Goal: Task Accomplishment & Management: Use online tool/utility

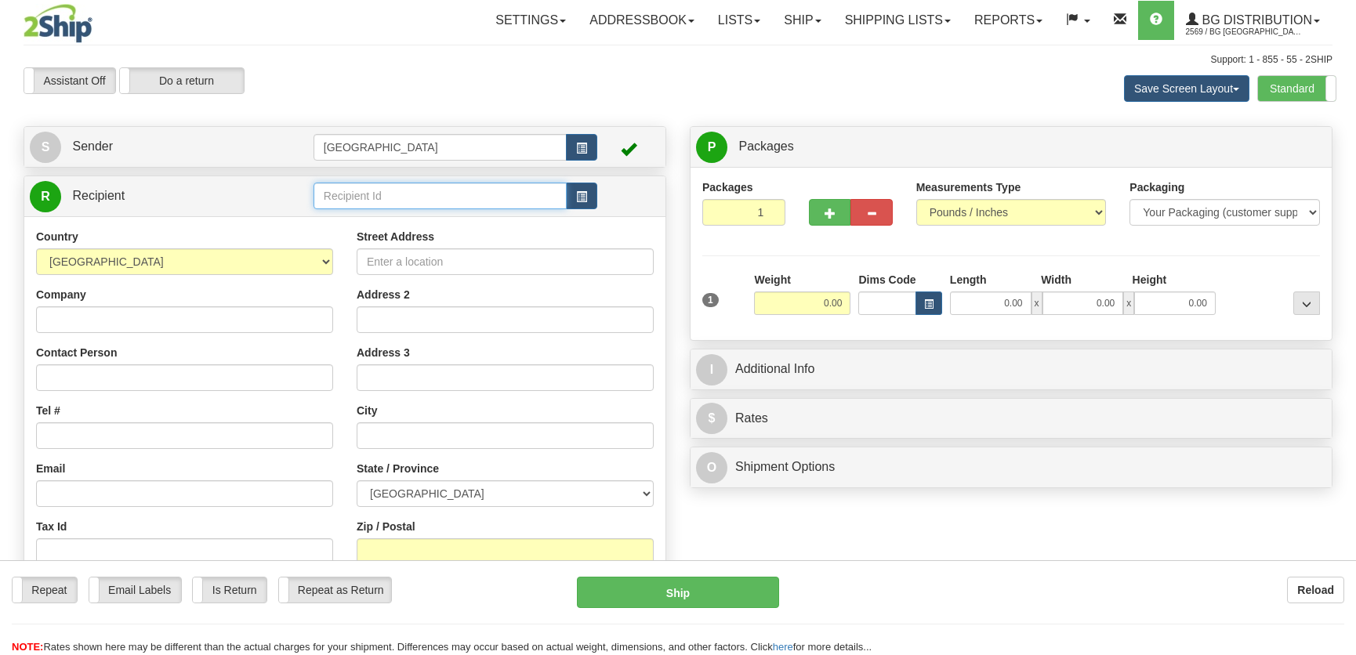
click at [424, 199] on input "text" at bounding box center [439, 196] width 253 height 27
type input "20371"
click at [450, 220] on div "Country [GEOGRAPHIC_DATA] [GEOGRAPHIC_DATA] [GEOGRAPHIC_DATA] [GEOGRAPHIC_DATA]…" at bounding box center [344, 439] width 641 height 446
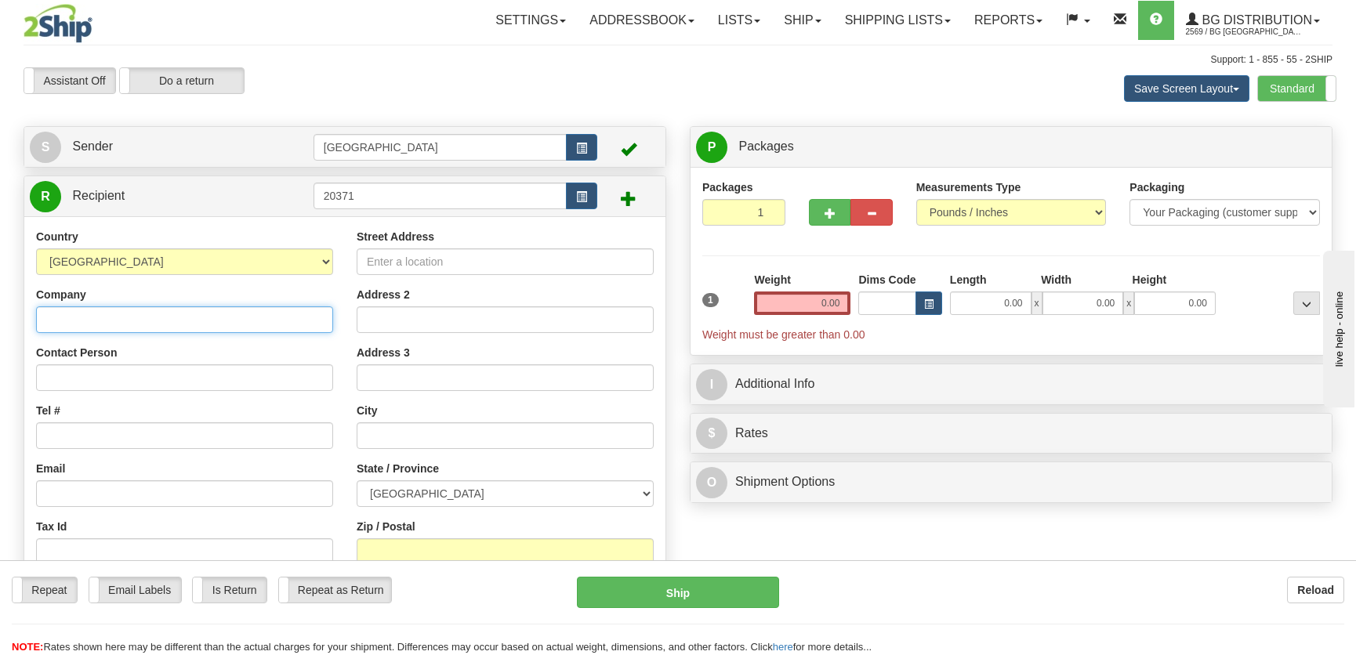
click at [244, 316] on input "Company" at bounding box center [184, 319] width 297 height 27
type input "a.c.i.e.r.s INC"
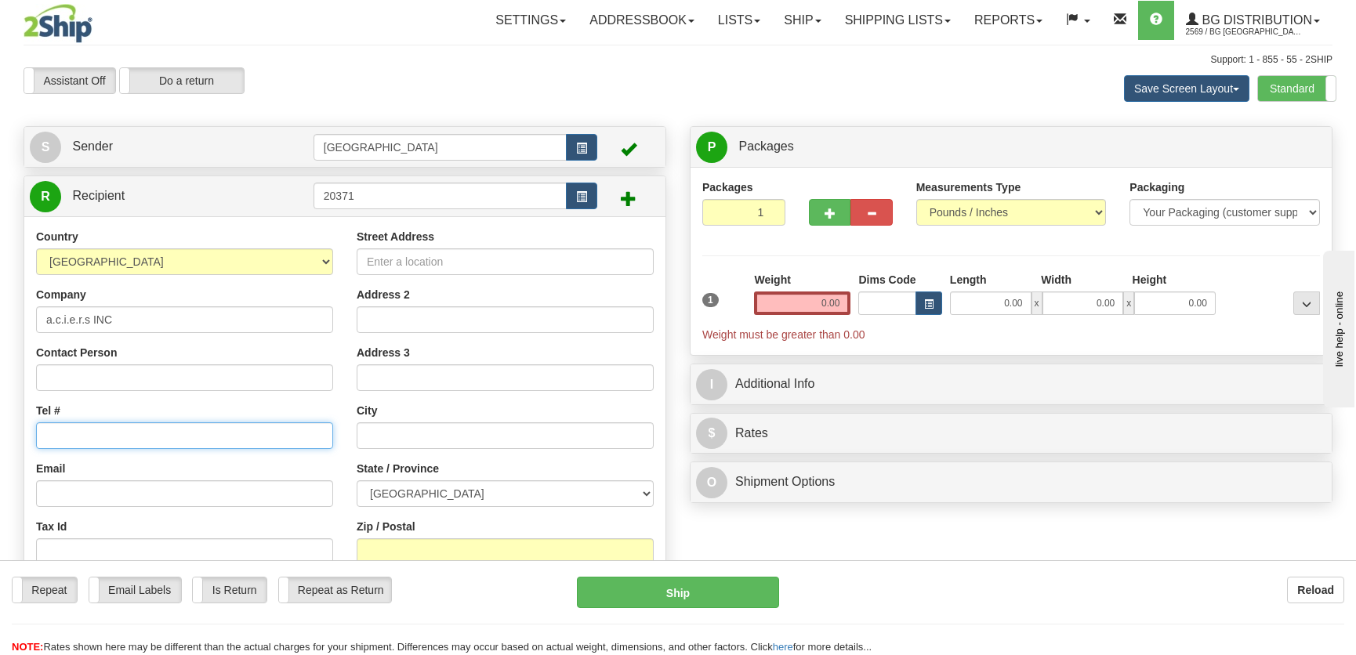
click at [163, 441] on input "Tel #" at bounding box center [184, 435] width 297 height 27
type input "8196933000"
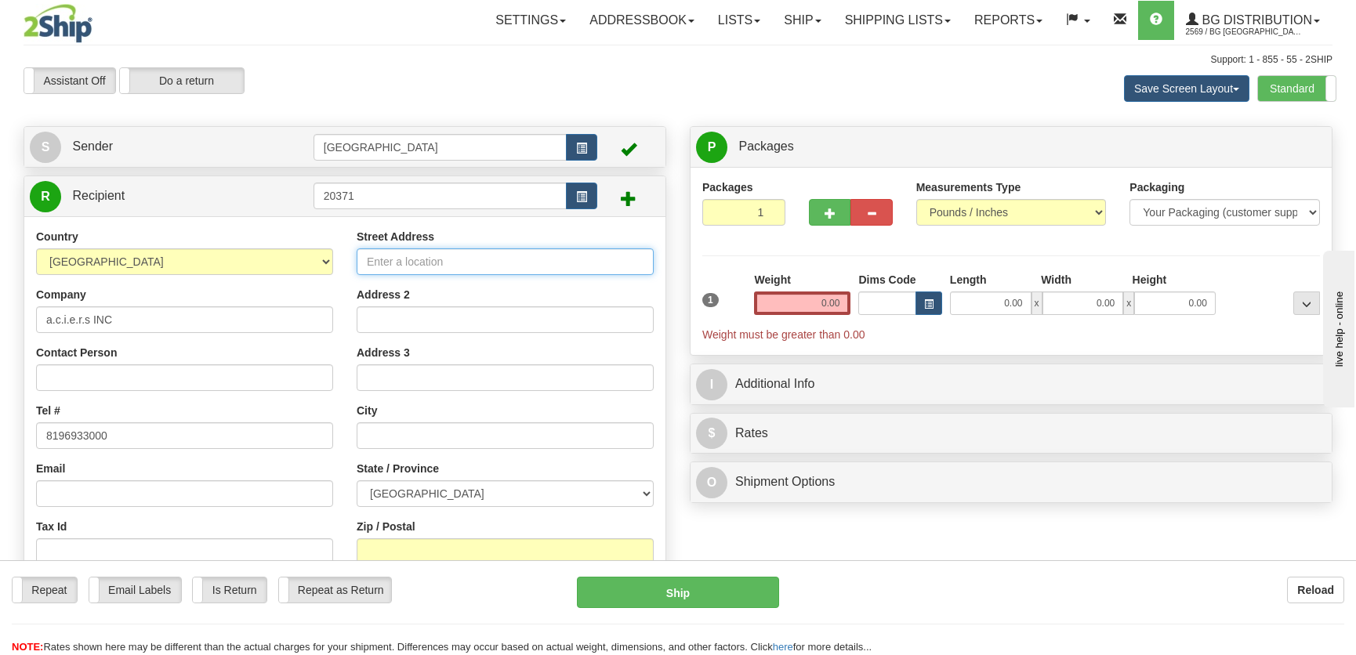
click at [470, 256] on input "Street Address" at bounding box center [505, 261] width 297 height 27
type input "640 st-laurent"
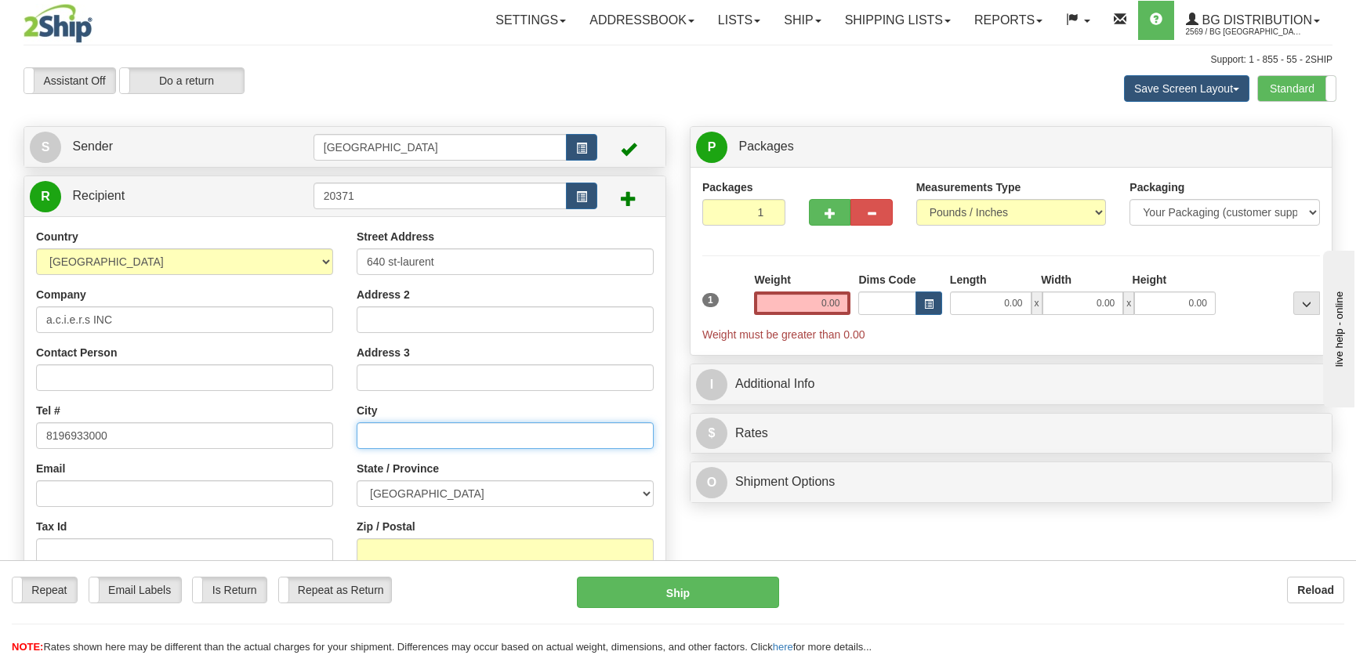
click at [409, 428] on input "text" at bounding box center [505, 435] width 297 height 27
type input "trois-rivieres"
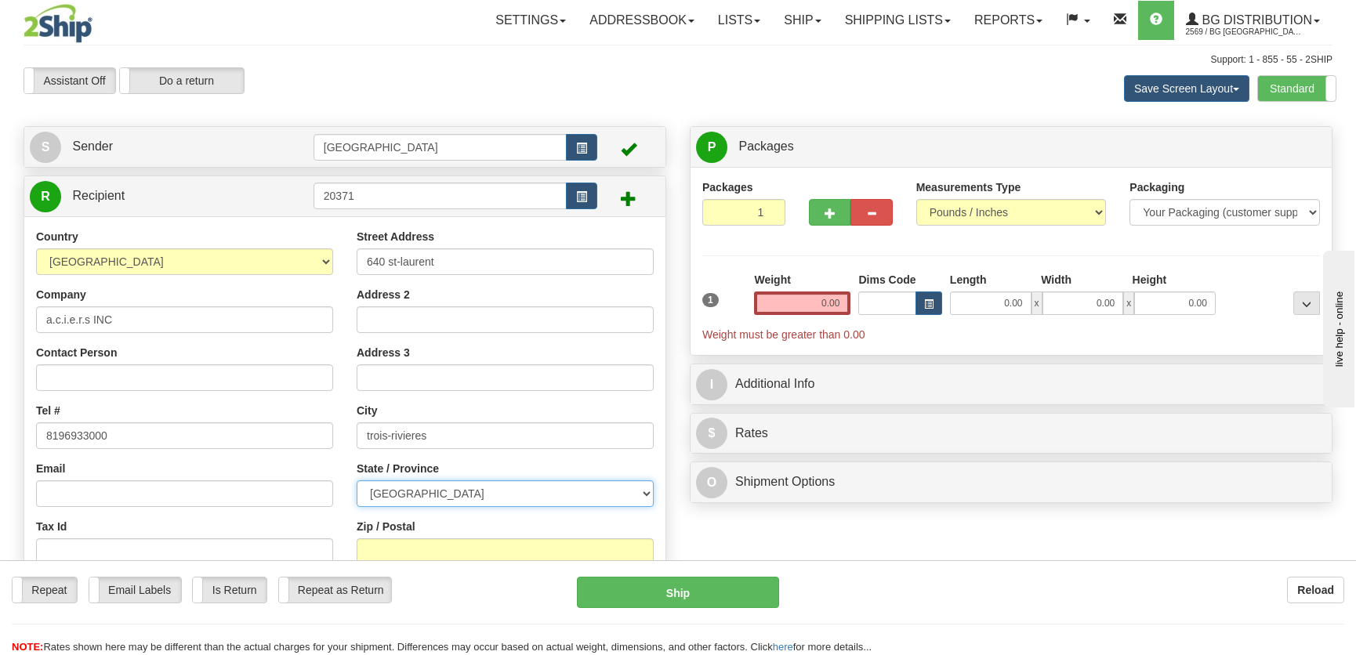
click at [437, 487] on select "[GEOGRAPHIC_DATA] [GEOGRAPHIC_DATA] [GEOGRAPHIC_DATA] [GEOGRAPHIC_DATA] [GEOGRA…" at bounding box center [505, 493] width 297 height 27
click at [357, 480] on select "[GEOGRAPHIC_DATA] [GEOGRAPHIC_DATA] [GEOGRAPHIC_DATA] [GEOGRAPHIC_DATA] [GEOGRA…" at bounding box center [505, 493] width 297 height 27
click at [429, 487] on select "[GEOGRAPHIC_DATA] [GEOGRAPHIC_DATA] [GEOGRAPHIC_DATA] [GEOGRAPHIC_DATA] [GEOGRA…" at bounding box center [505, 493] width 297 height 27
select select "QC"
click at [357, 480] on select "[GEOGRAPHIC_DATA] [GEOGRAPHIC_DATA] [GEOGRAPHIC_DATA] [GEOGRAPHIC_DATA] [GEOGRA…" at bounding box center [505, 493] width 297 height 27
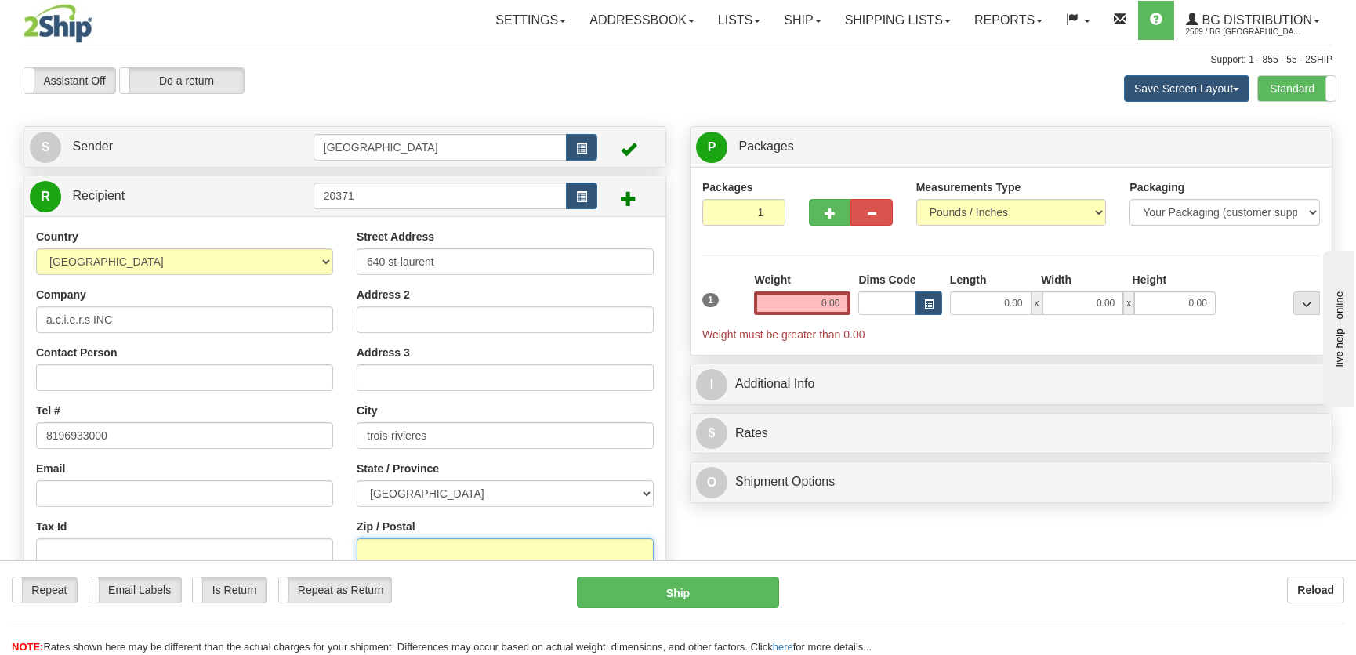
click at [437, 555] on input "Zip / Postal" at bounding box center [505, 551] width 297 height 27
type input "G8T 6B9"
click at [987, 307] on input "0.00" at bounding box center [990, 303] width 81 height 24
type input "10.00"
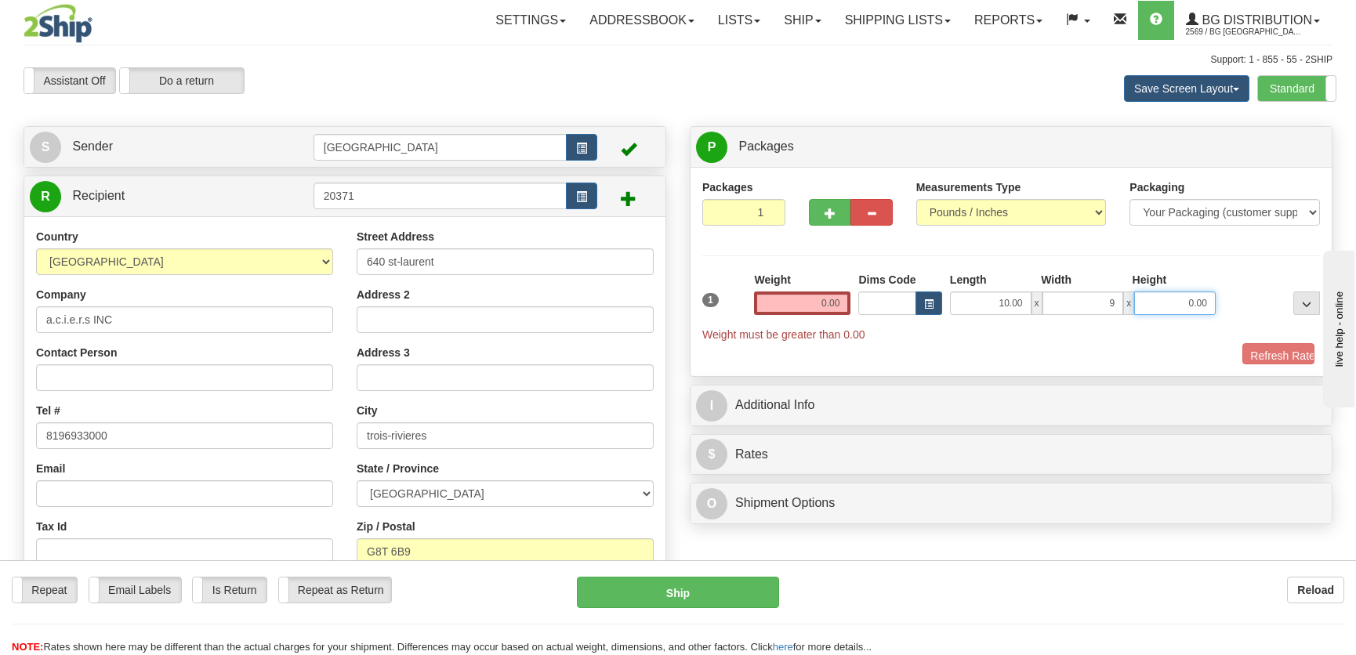
type input "9.00"
type input "4.00"
click at [775, 306] on input "0.00" at bounding box center [802, 303] width 96 height 24
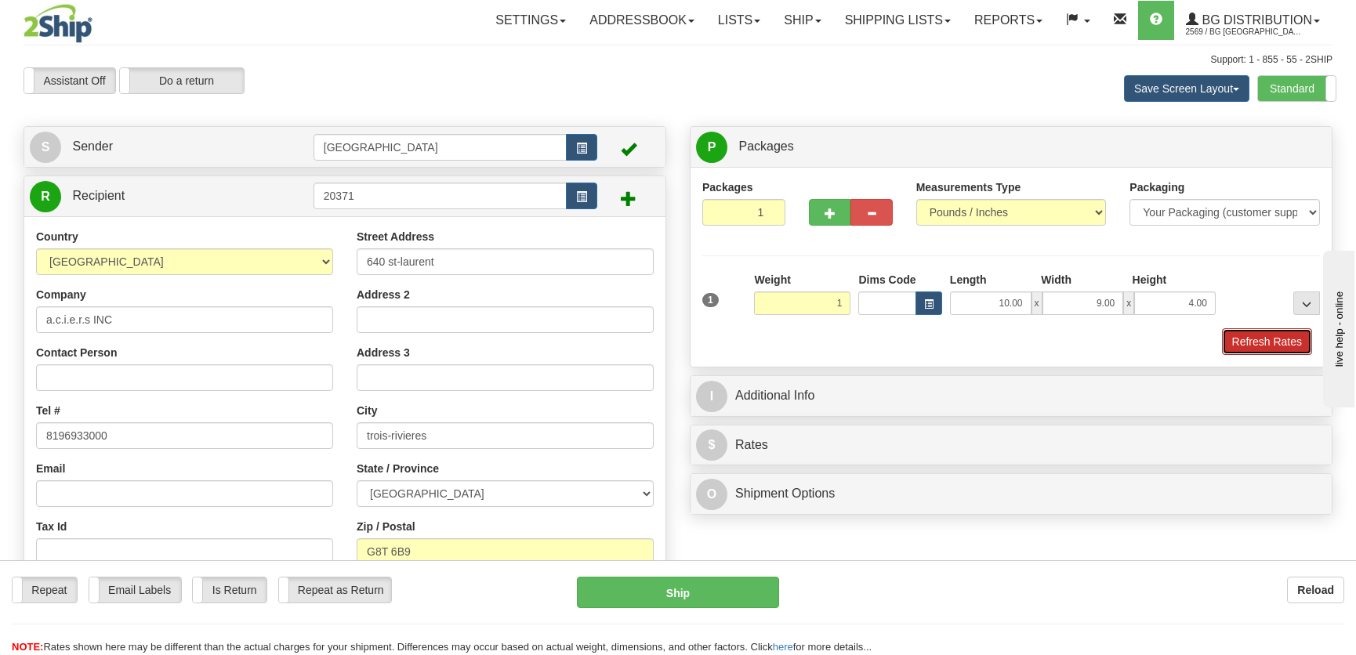
click at [1244, 344] on button "Refresh Rates" at bounding box center [1267, 341] width 90 height 27
type input "1.00"
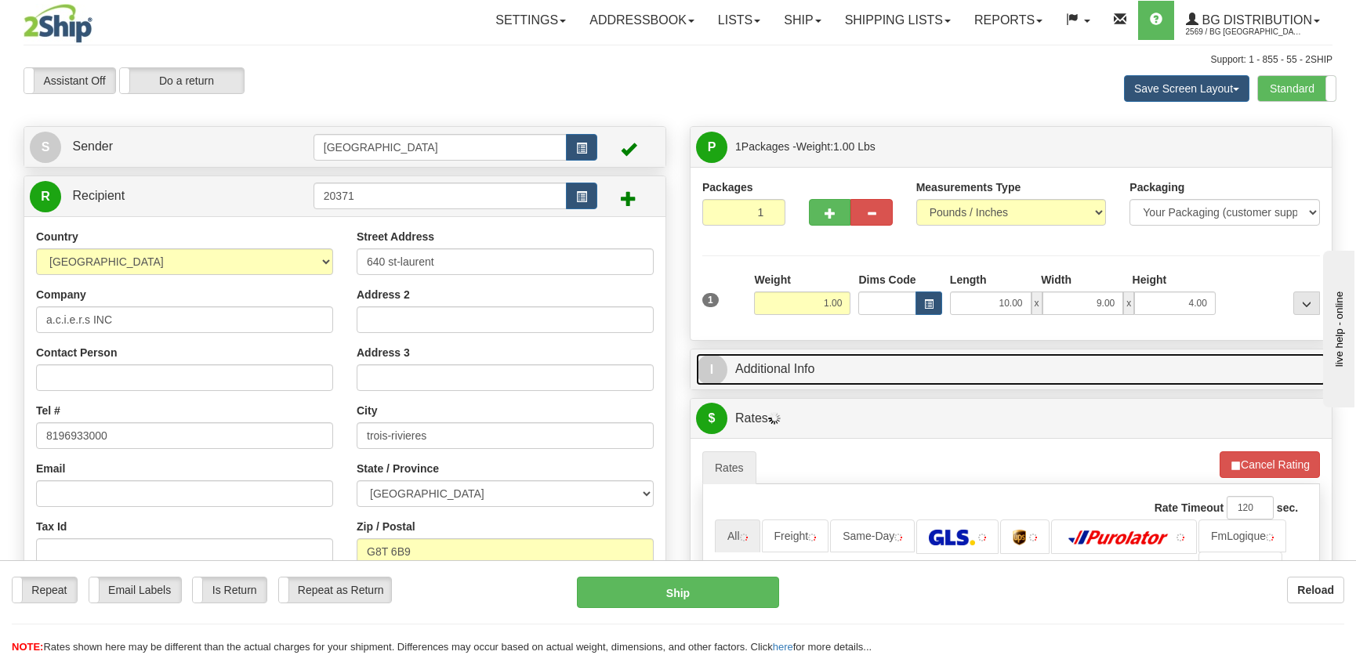
click at [1157, 368] on link "I Additional Info" at bounding box center [1011, 369] width 630 height 32
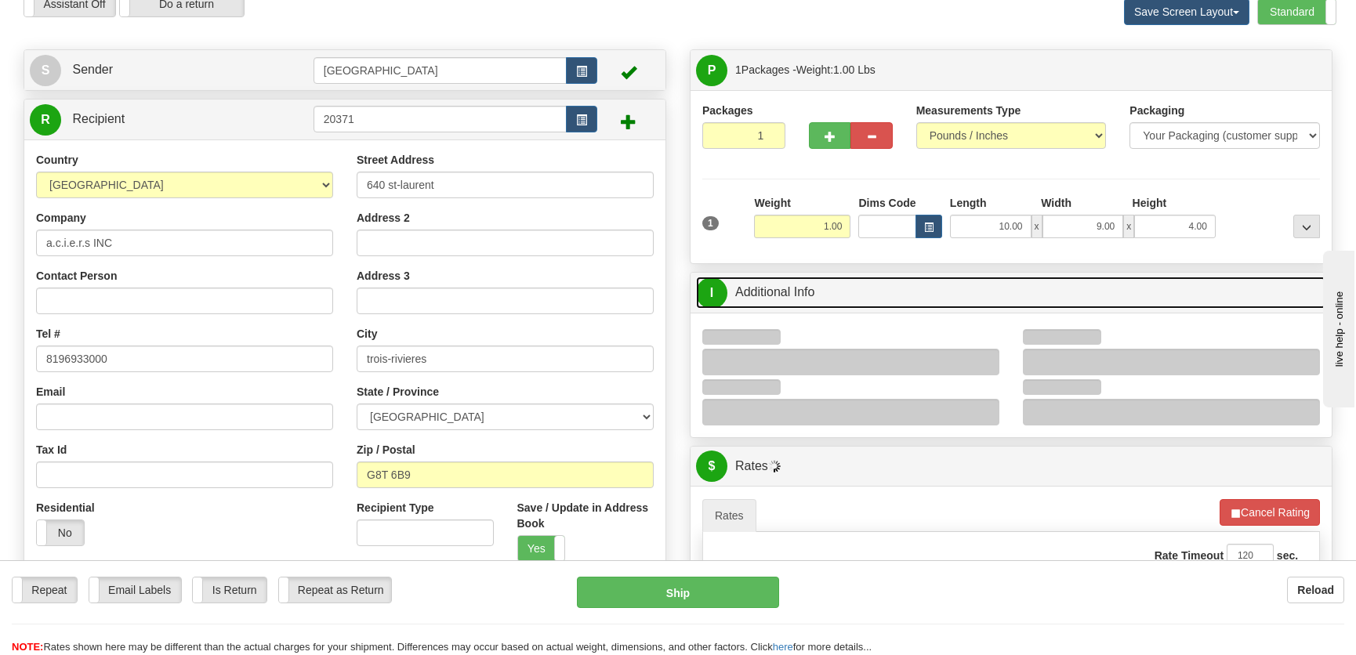
scroll to position [213, 0]
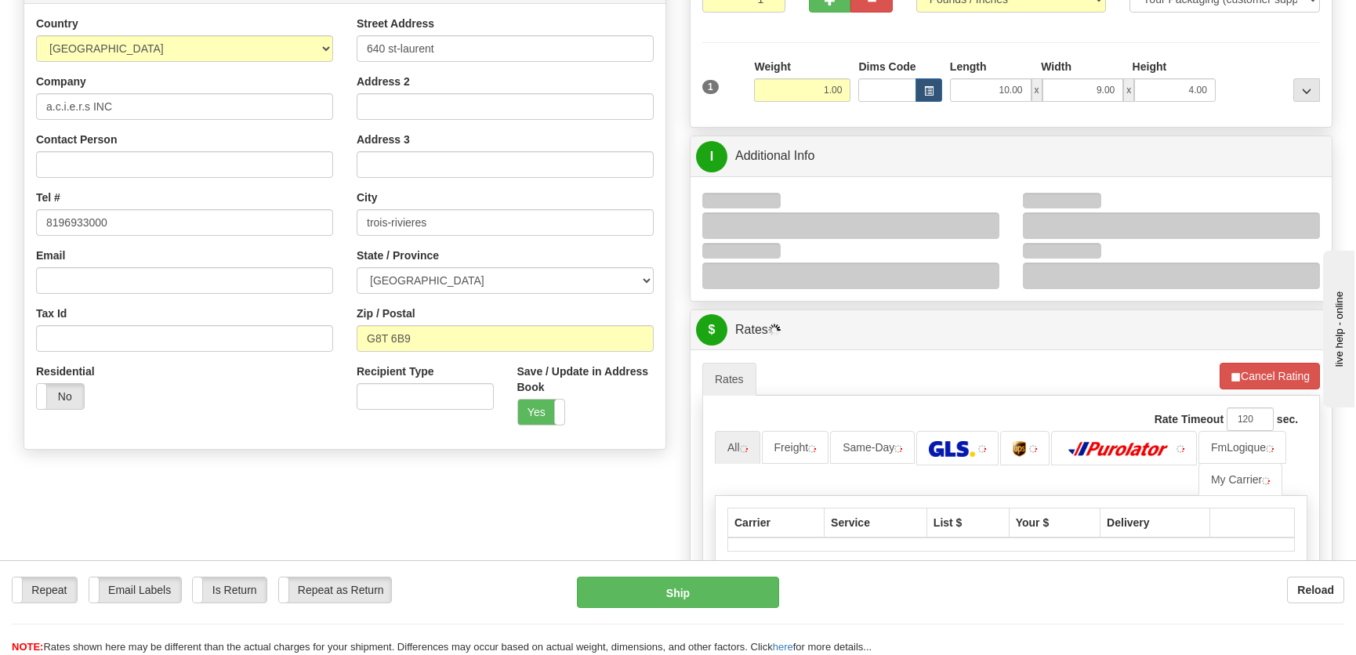
click at [985, 219] on div at bounding box center [850, 225] width 297 height 27
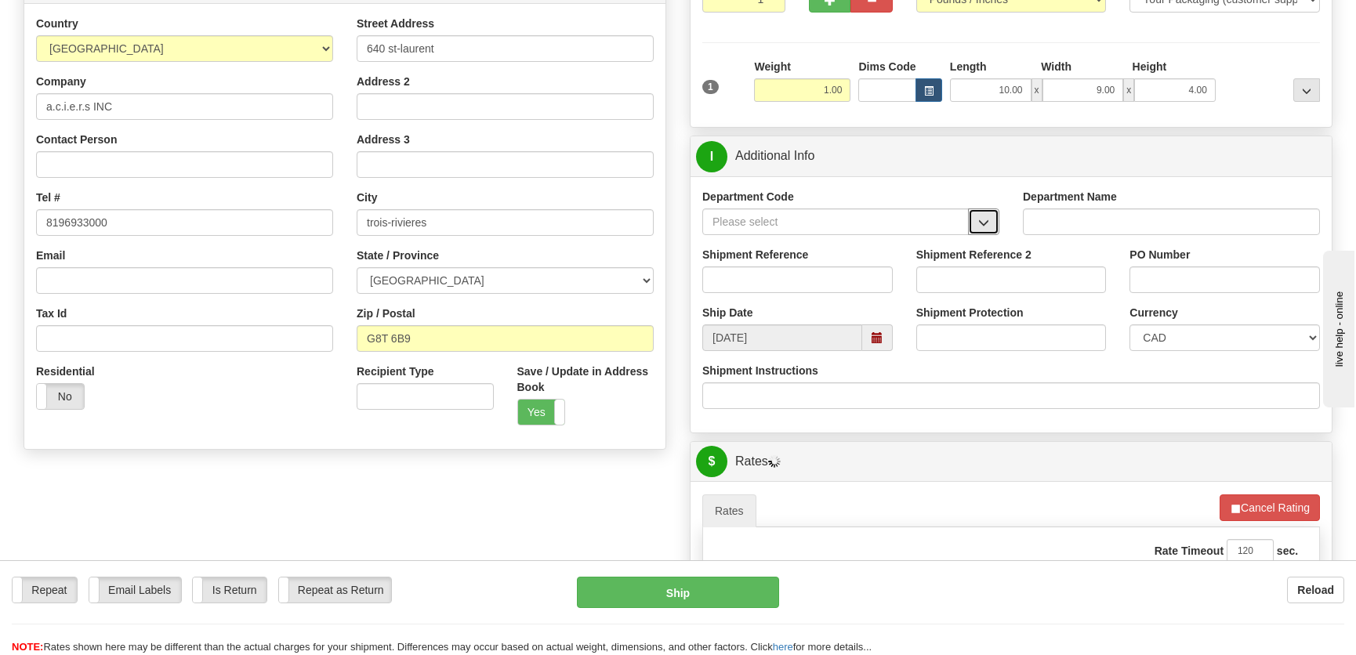
click at [976, 220] on button "button" at bounding box center [983, 221] width 31 height 27
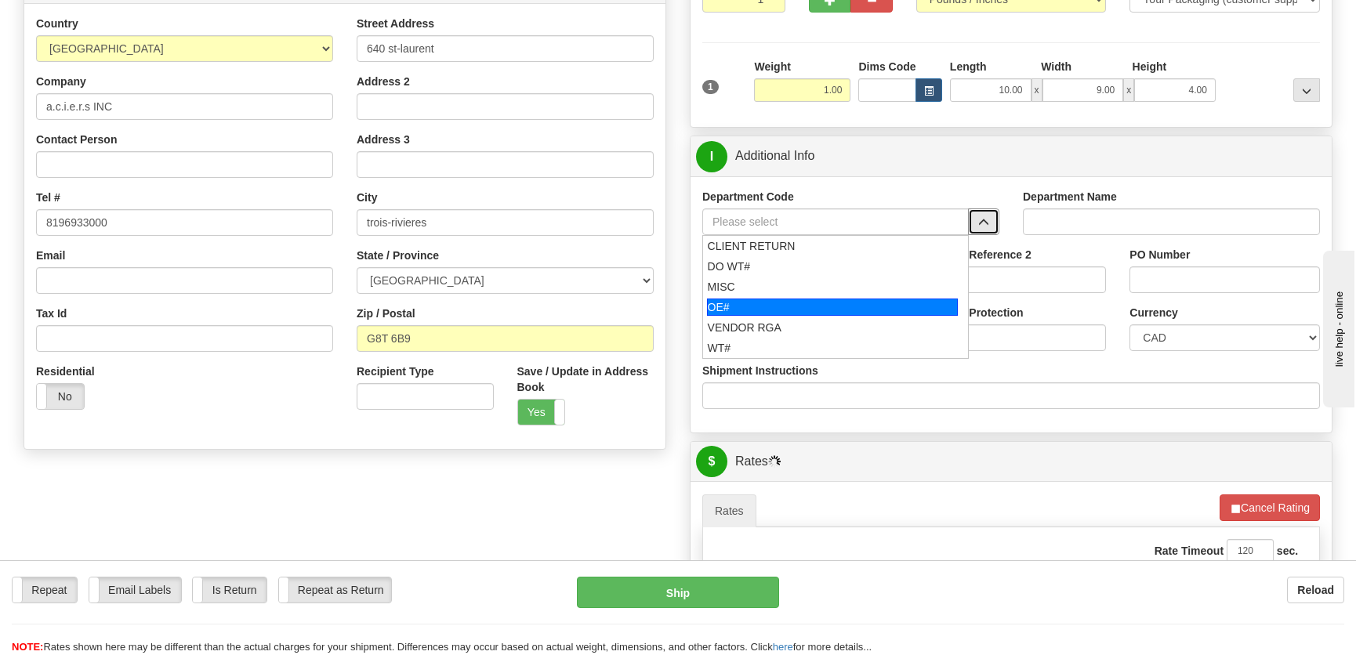
click at [815, 311] on div "OE#" at bounding box center [833, 307] width 252 height 17
type input "OE#"
type input "ORDERS"
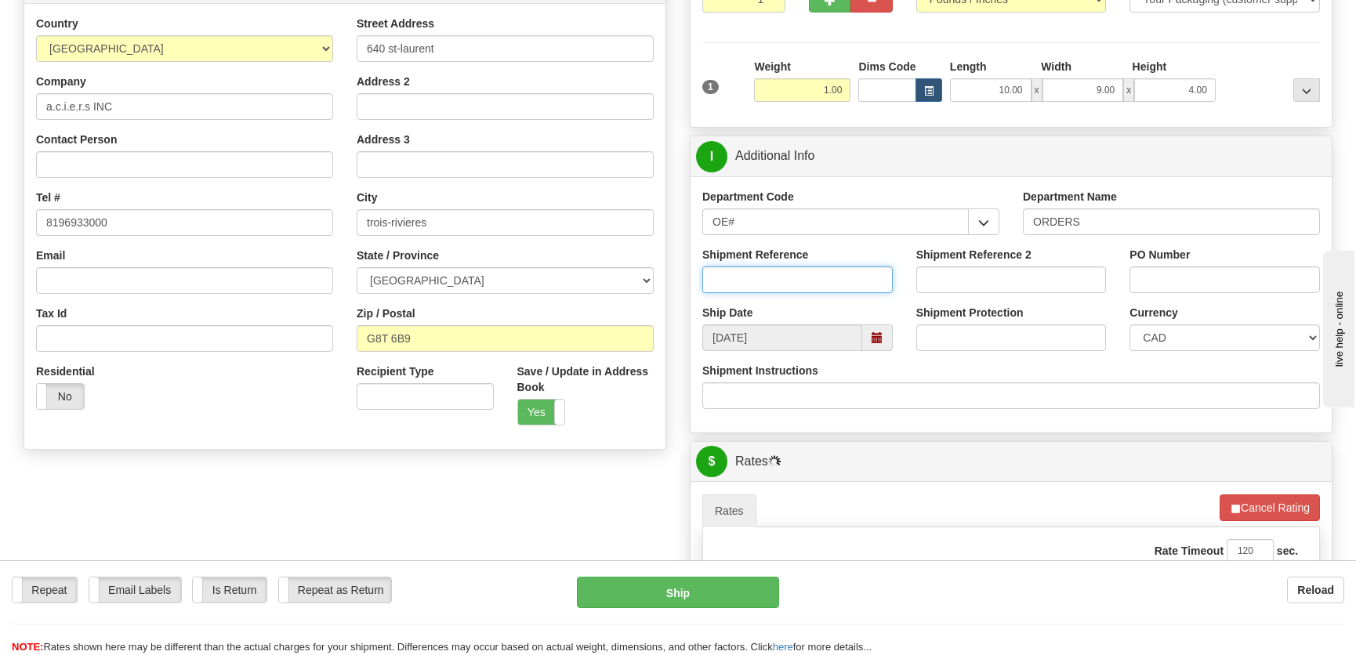
click at [809, 284] on input "Shipment Reference" at bounding box center [797, 279] width 190 height 27
type input "50323847-00"
click at [1200, 259] on div "PO Number" at bounding box center [1224, 270] width 190 height 46
click at [1191, 271] on input "PO Number" at bounding box center [1224, 279] width 190 height 27
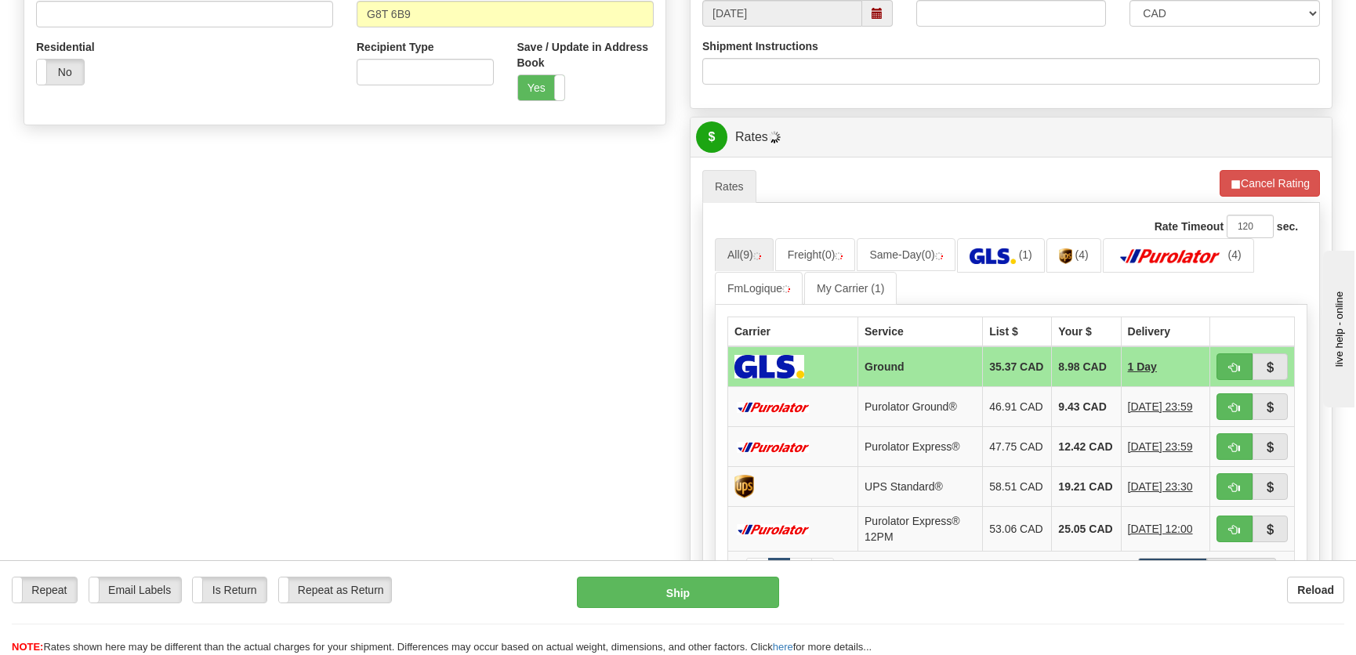
scroll to position [570, 0]
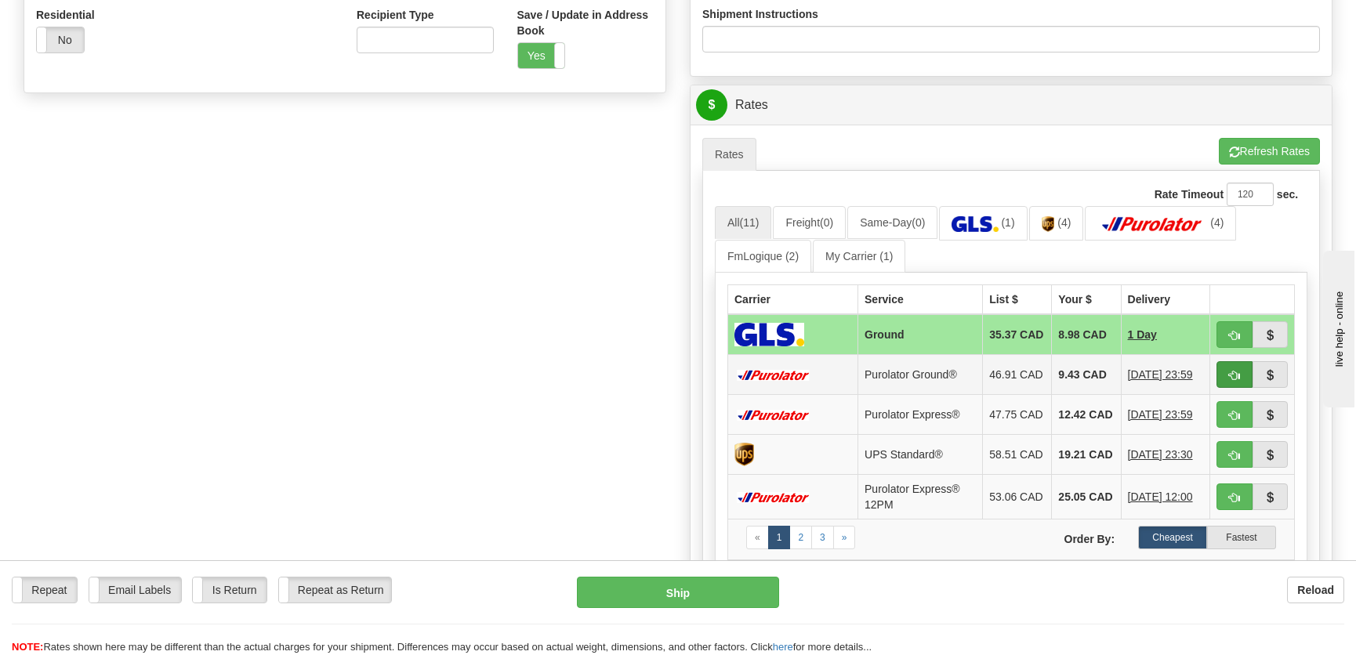
type input "."
click at [1224, 377] on button "button" at bounding box center [1234, 374] width 36 height 27
type input "260"
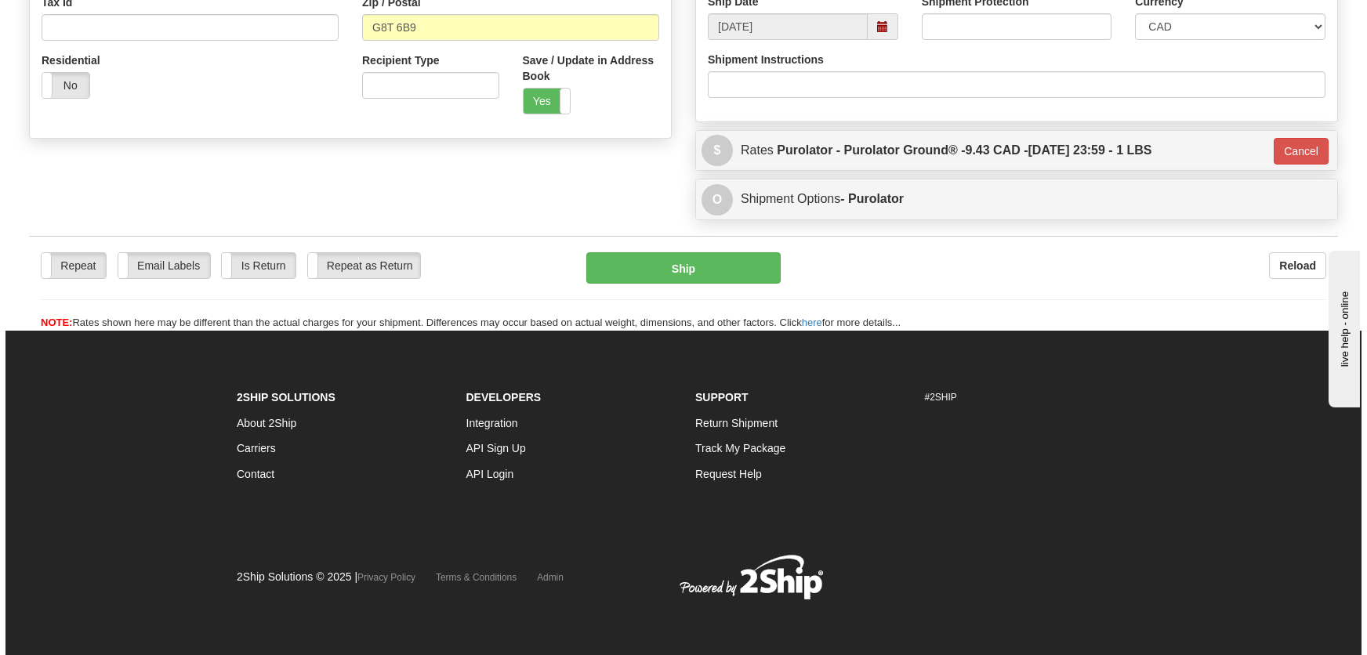
scroll to position [524, 0]
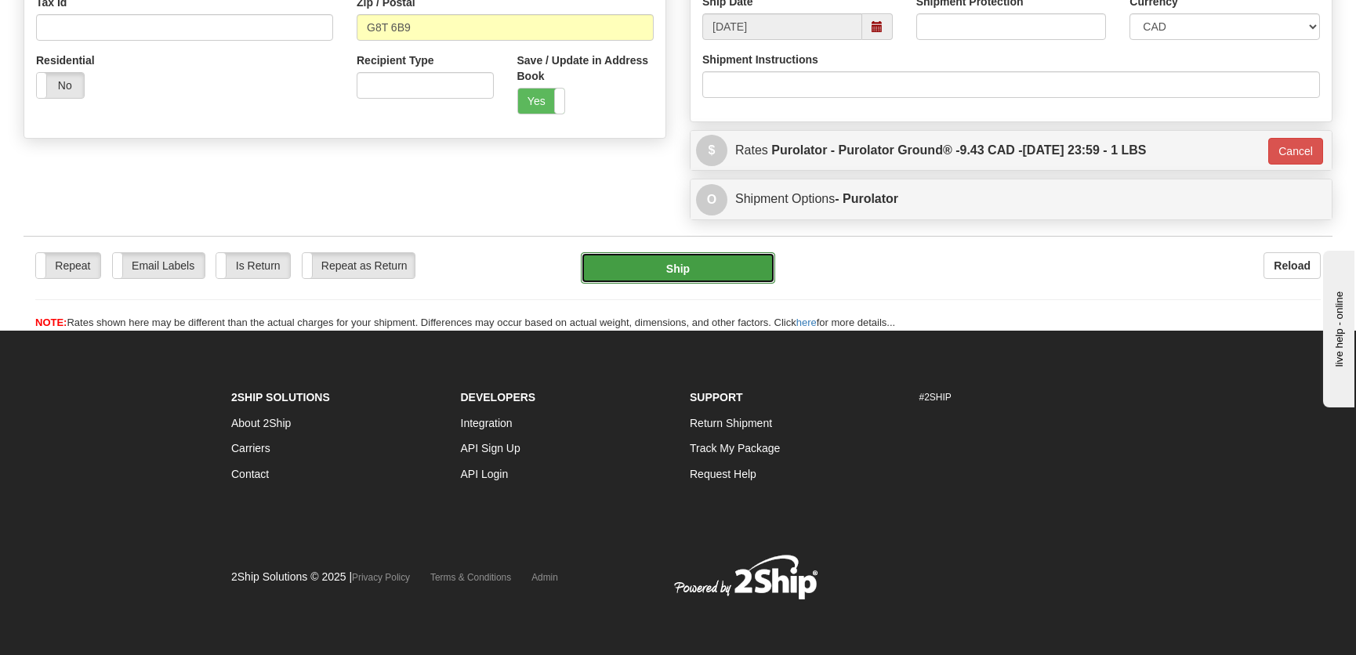
click at [727, 275] on button "Ship" at bounding box center [678, 267] width 194 height 31
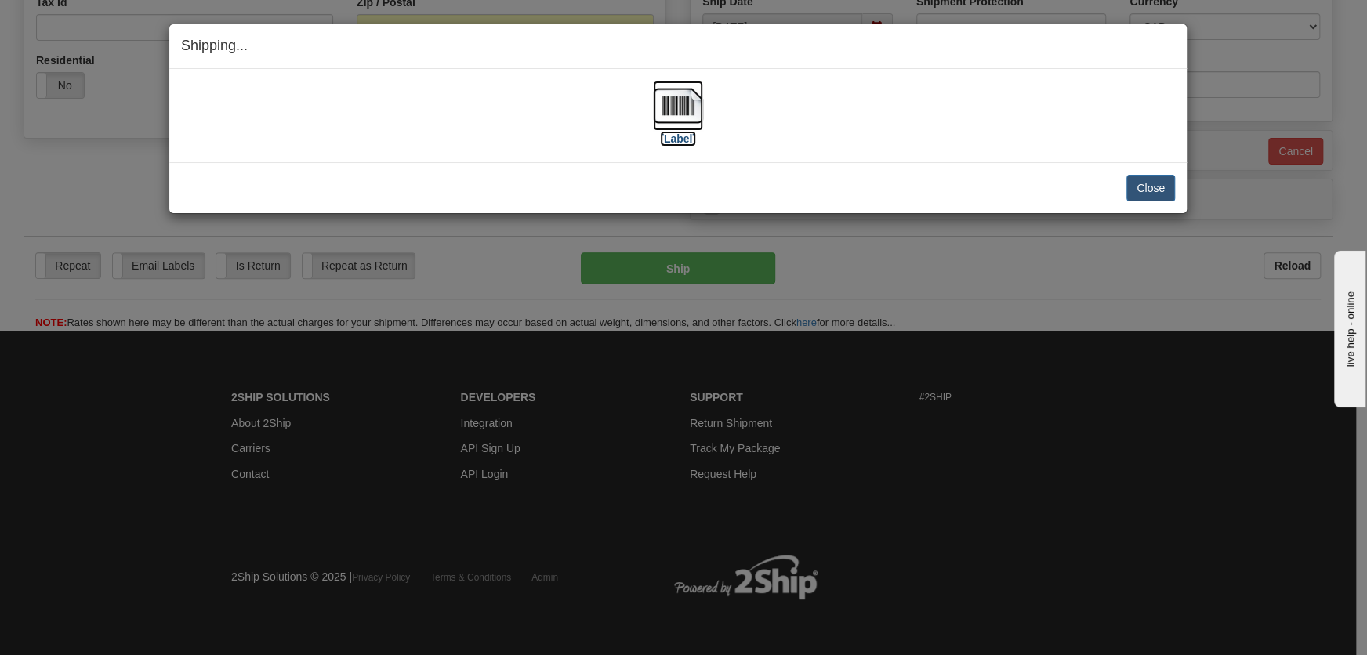
click at [675, 136] on label "[Label]" at bounding box center [678, 139] width 36 height 16
click at [1155, 182] on button "Close" at bounding box center [1150, 188] width 49 height 27
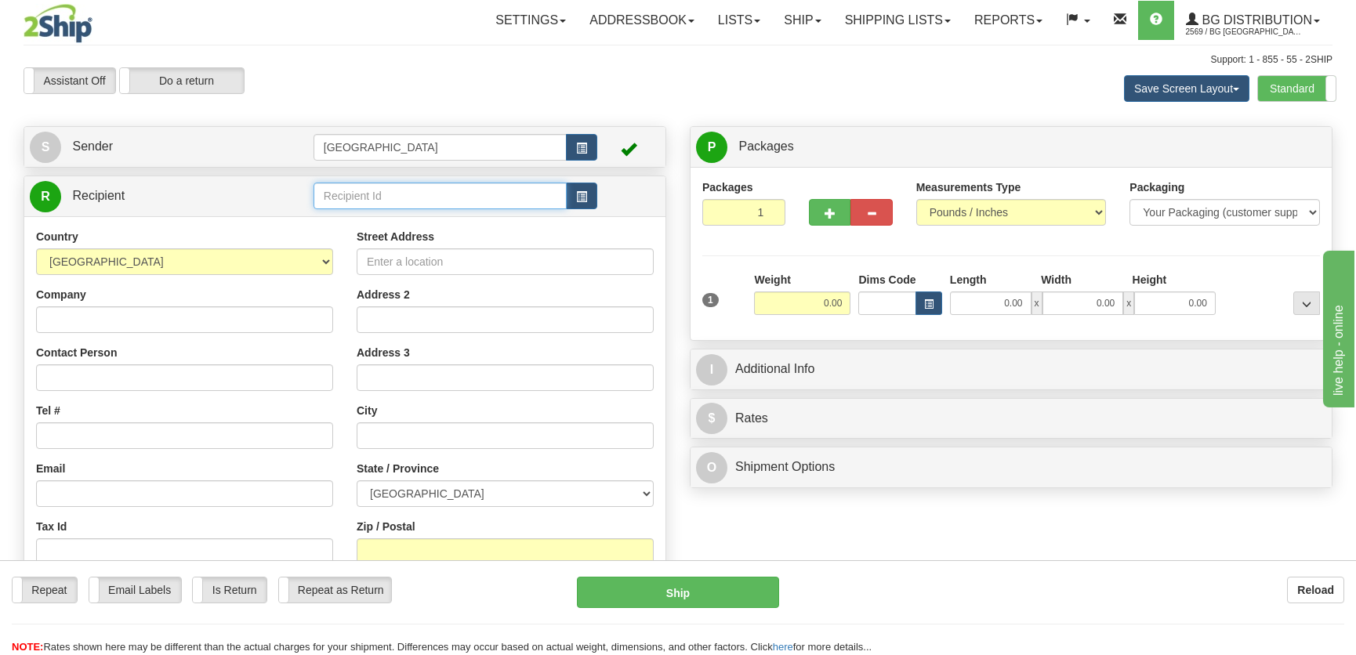
click at [450, 201] on input "text" at bounding box center [439, 196] width 253 height 27
click at [440, 250] on li "4108" at bounding box center [440, 241] width 252 height 20
type input "4108"
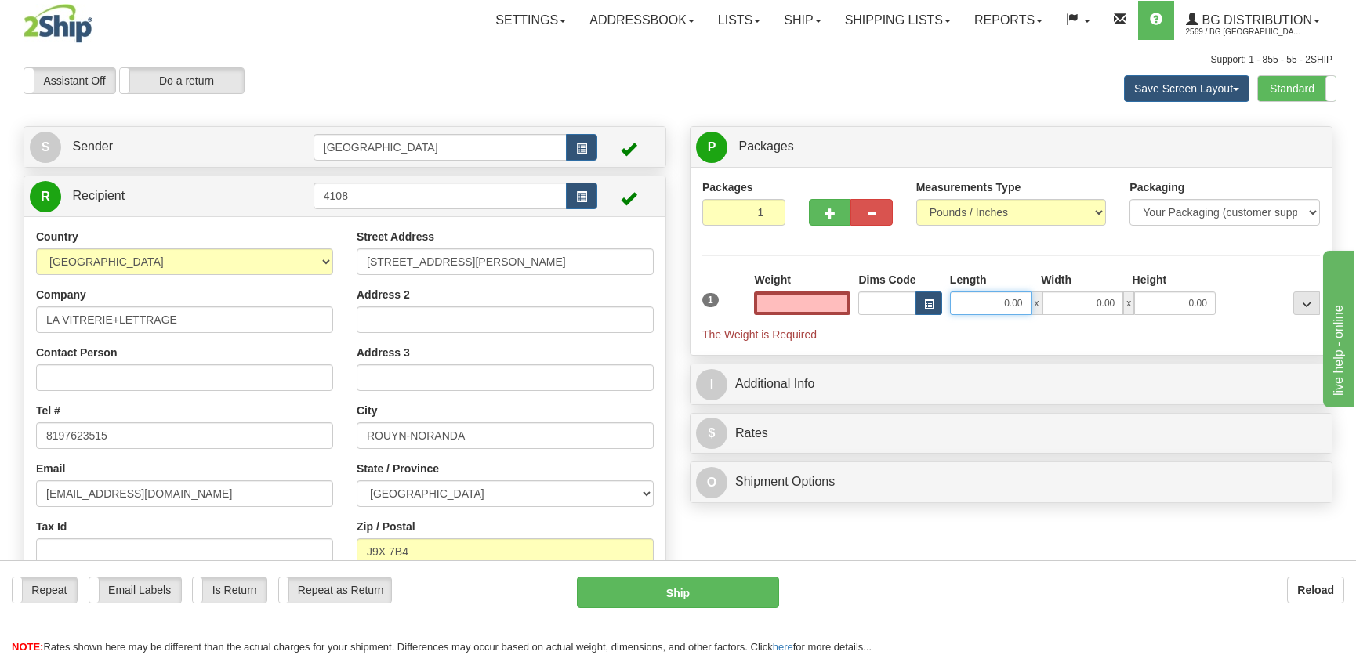
type input "0.00"
click at [967, 306] on input "0.00" at bounding box center [990, 303] width 81 height 24
type input "17.00"
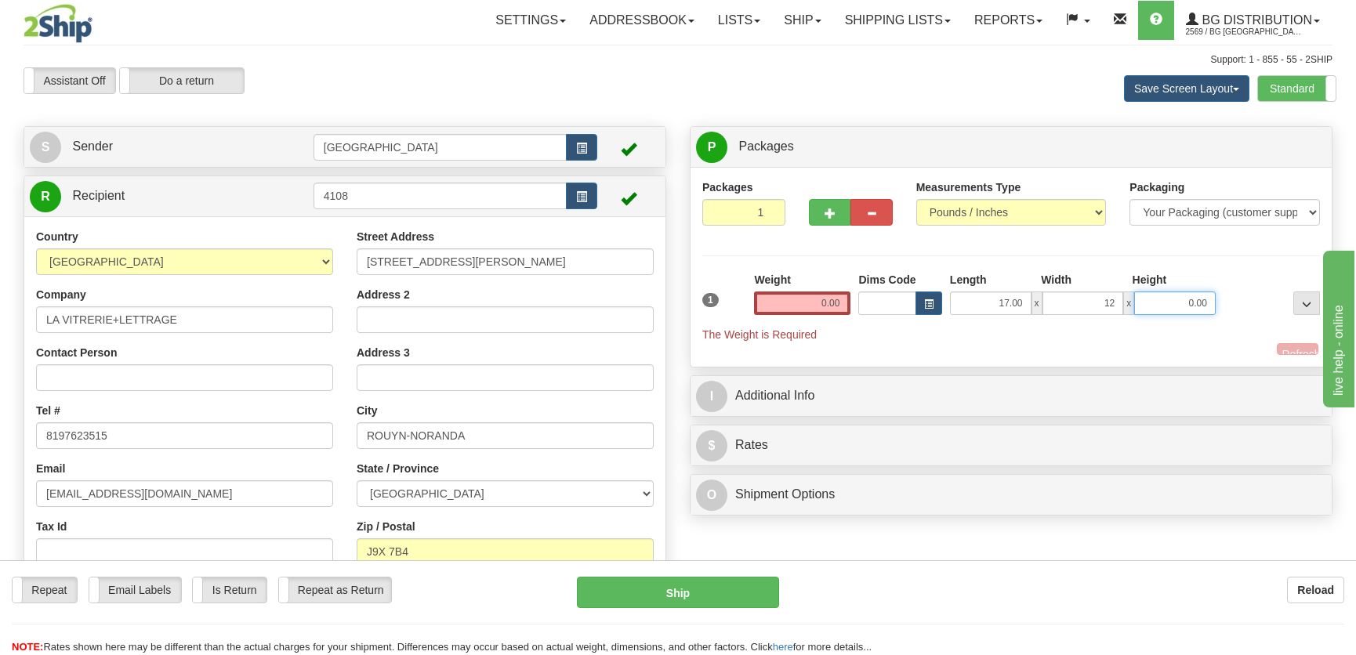
type input "12.00"
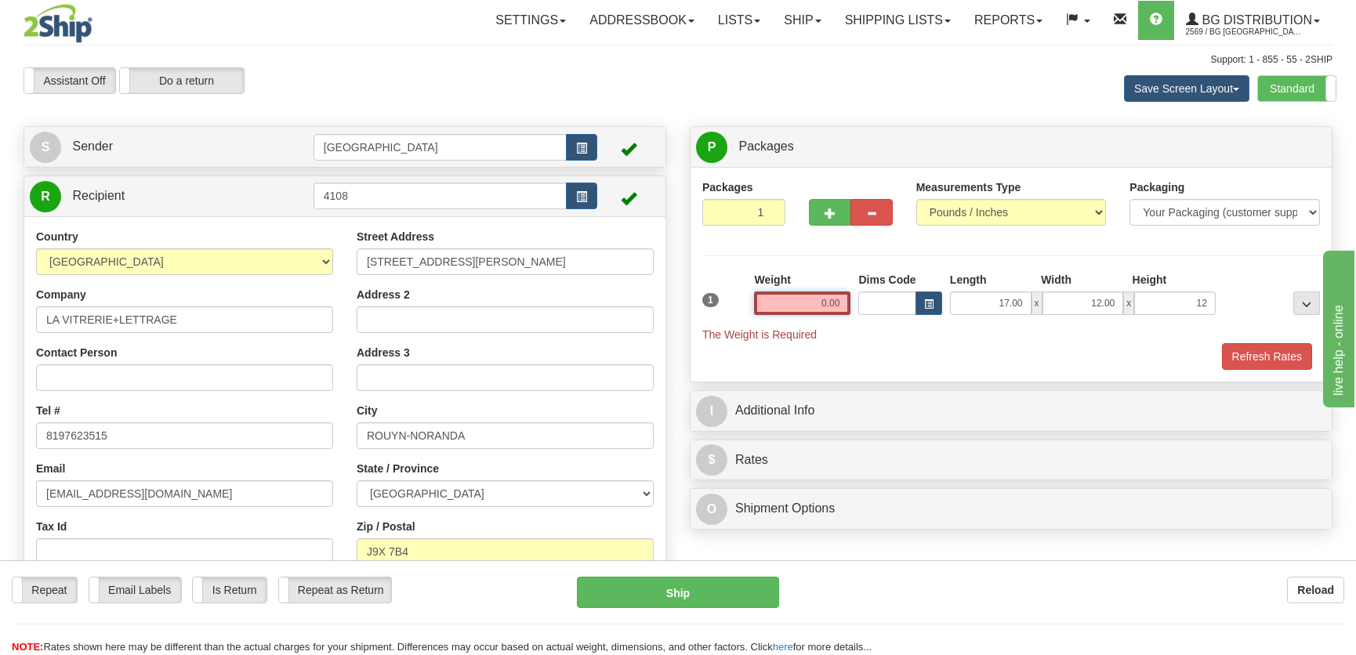
type input "12.00"
click at [845, 299] on input "0.00" at bounding box center [802, 303] width 96 height 24
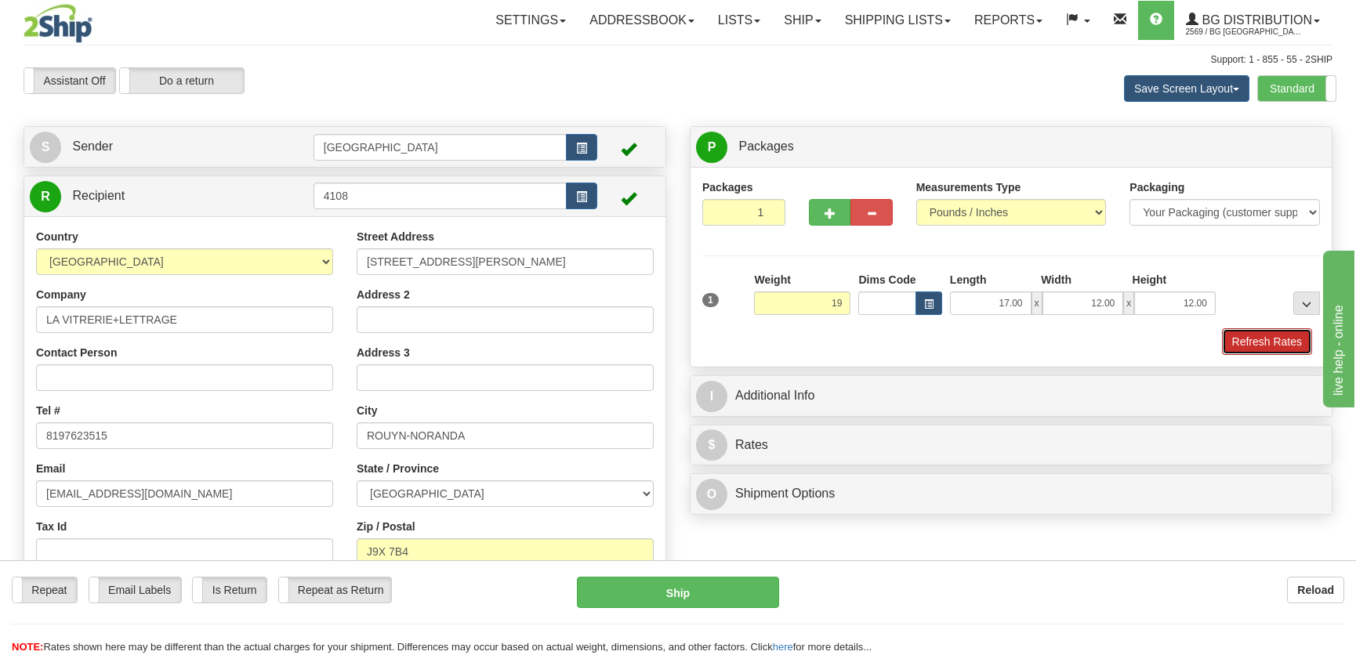
type input "19.00"
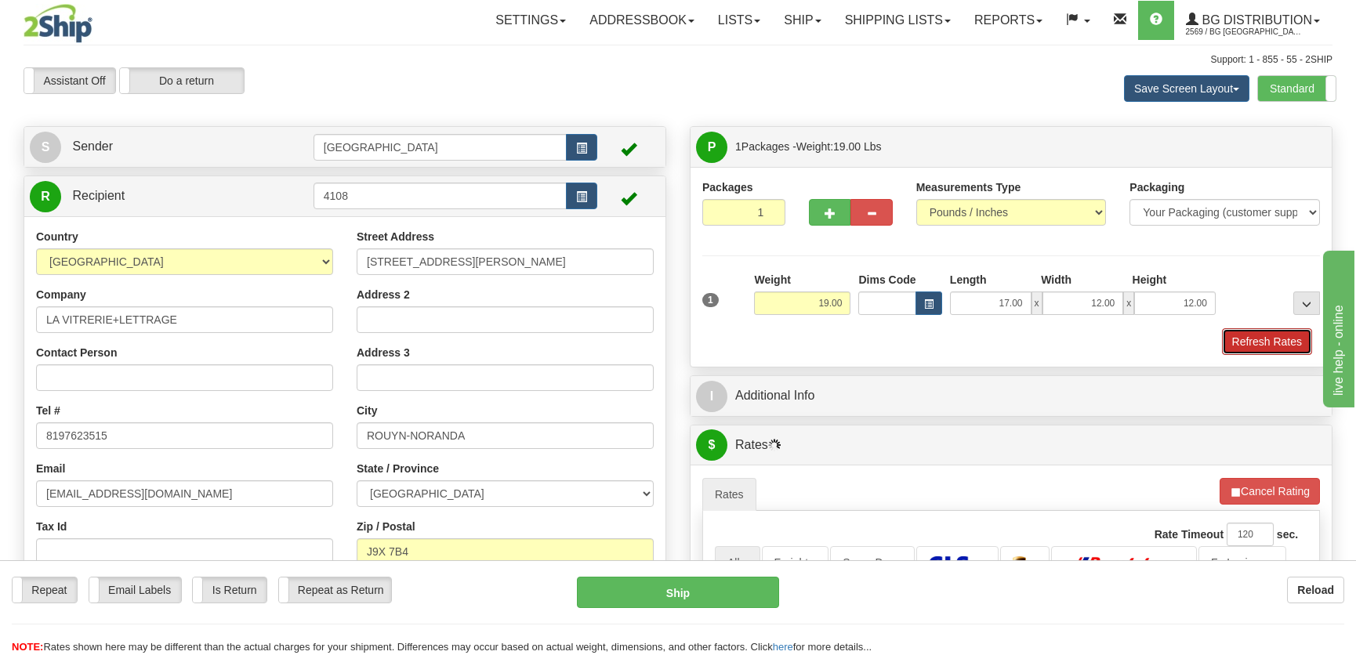
click at [1280, 346] on button "Refresh Rates" at bounding box center [1267, 341] width 90 height 27
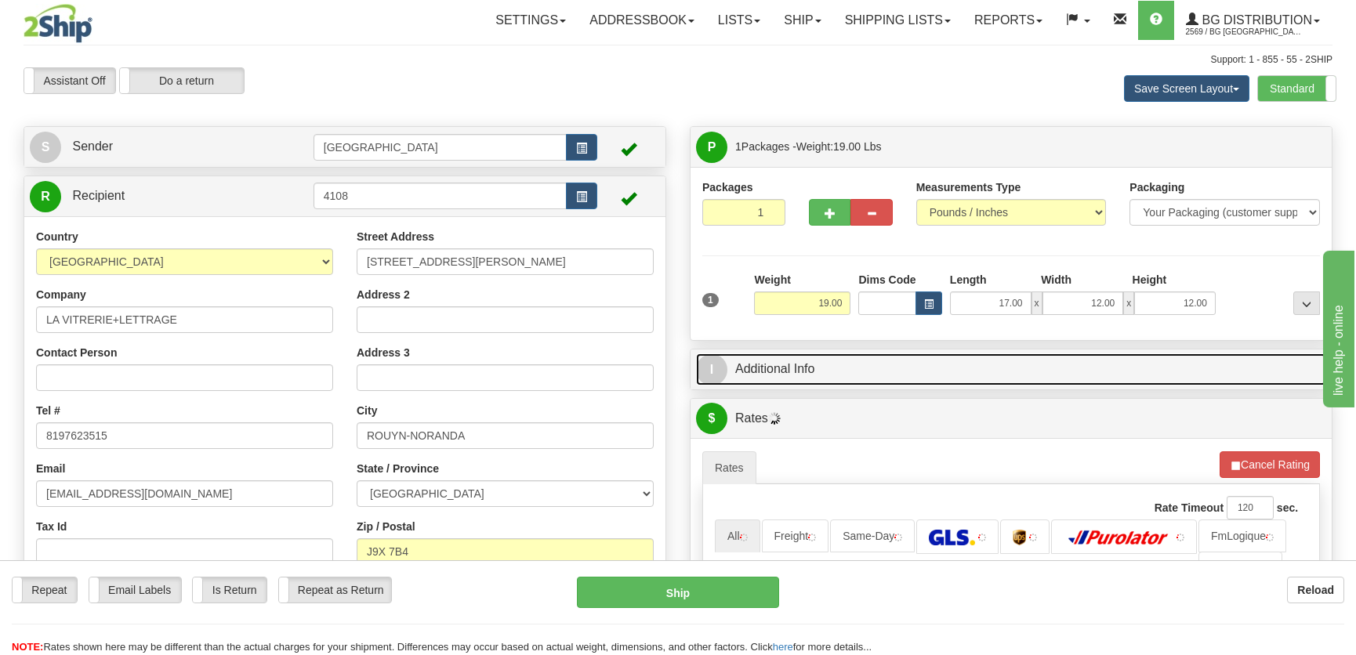
click at [1157, 382] on link "I Additional Info" at bounding box center [1011, 369] width 630 height 32
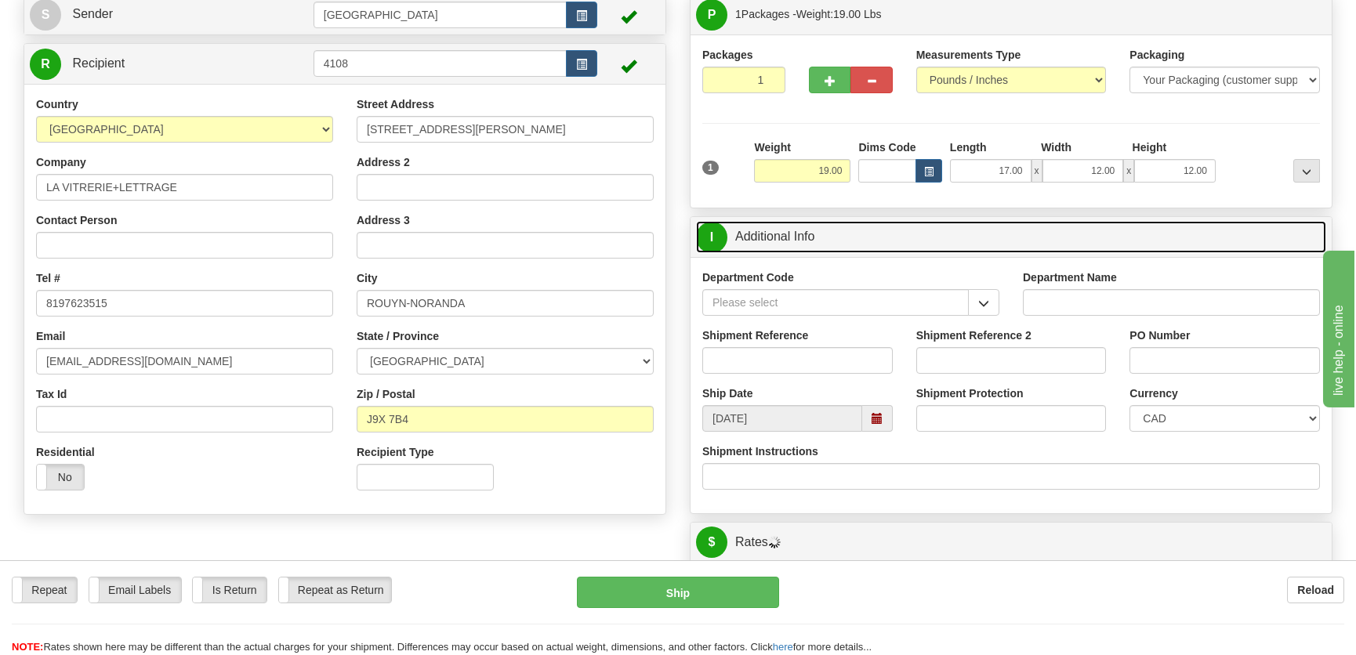
scroll to position [142, 0]
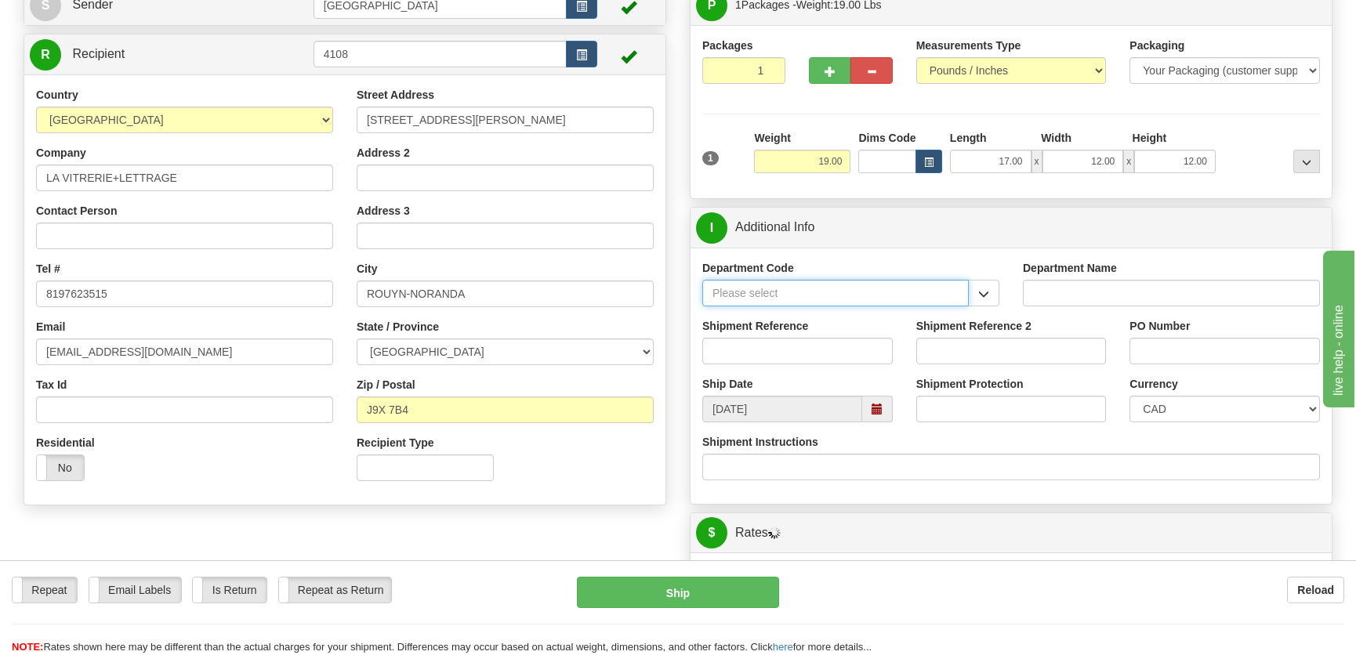
click at [965, 301] on input "Department Code" at bounding box center [835, 293] width 266 height 27
click at [987, 295] on span "button" at bounding box center [983, 294] width 11 height 10
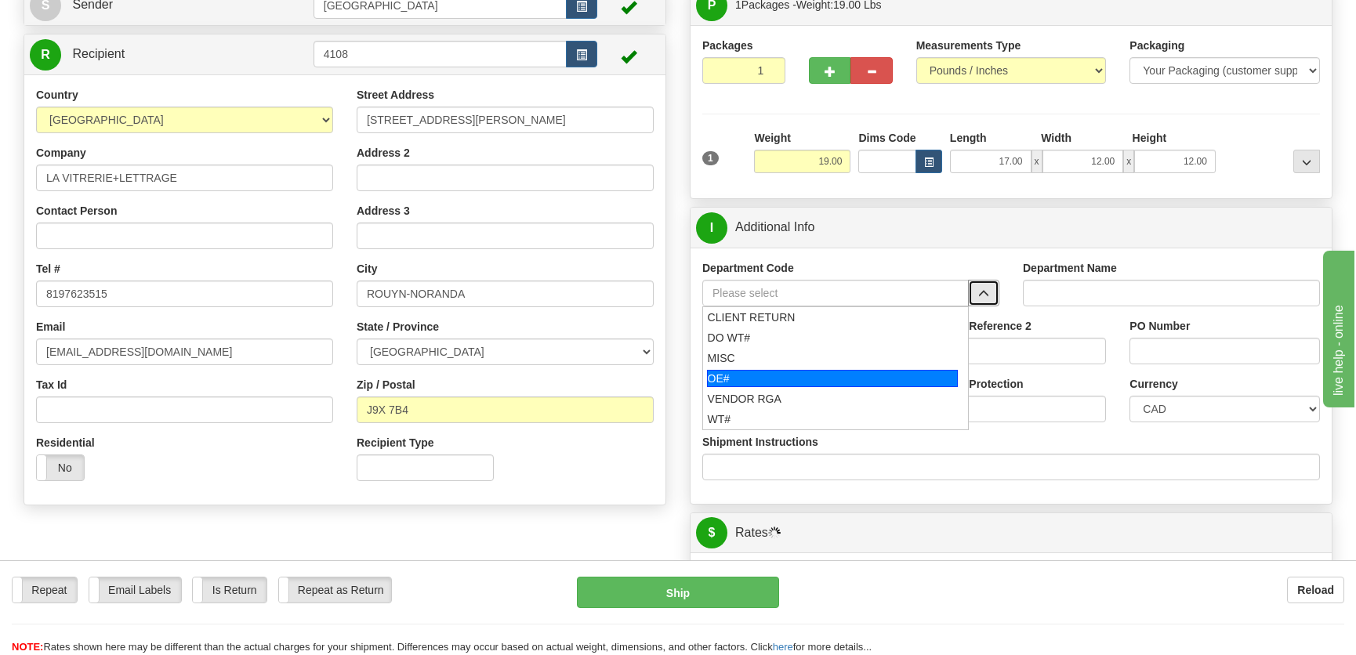
click at [760, 379] on div "OE#" at bounding box center [833, 378] width 252 height 17
type input "OE#"
type input "ORDERS"
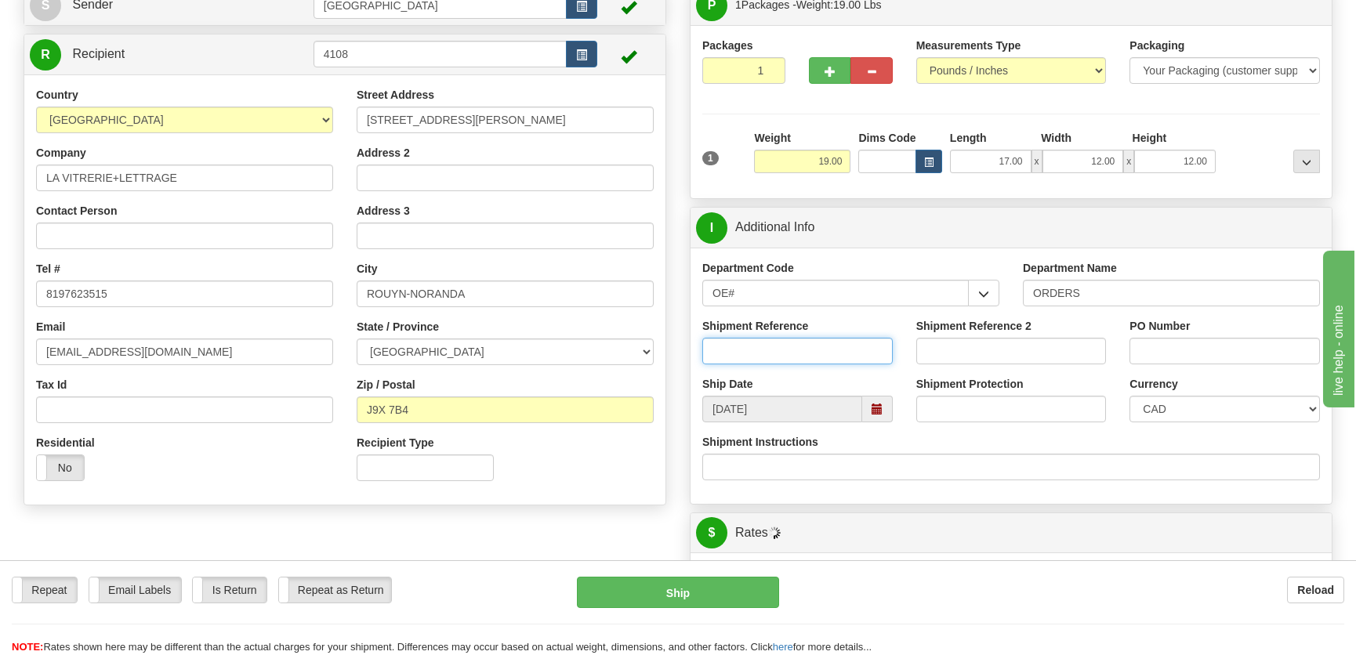
drag, startPoint x: 790, startPoint y: 352, endPoint x: 797, endPoint y: 344, distance: 10.5
click at [790, 352] on input "Shipment Reference" at bounding box center [797, 351] width 190 height 27
type input "50323848-00"
click at [1164, 346] on input "PO Number" at bounding box center [1224, 351] width 190 height 27
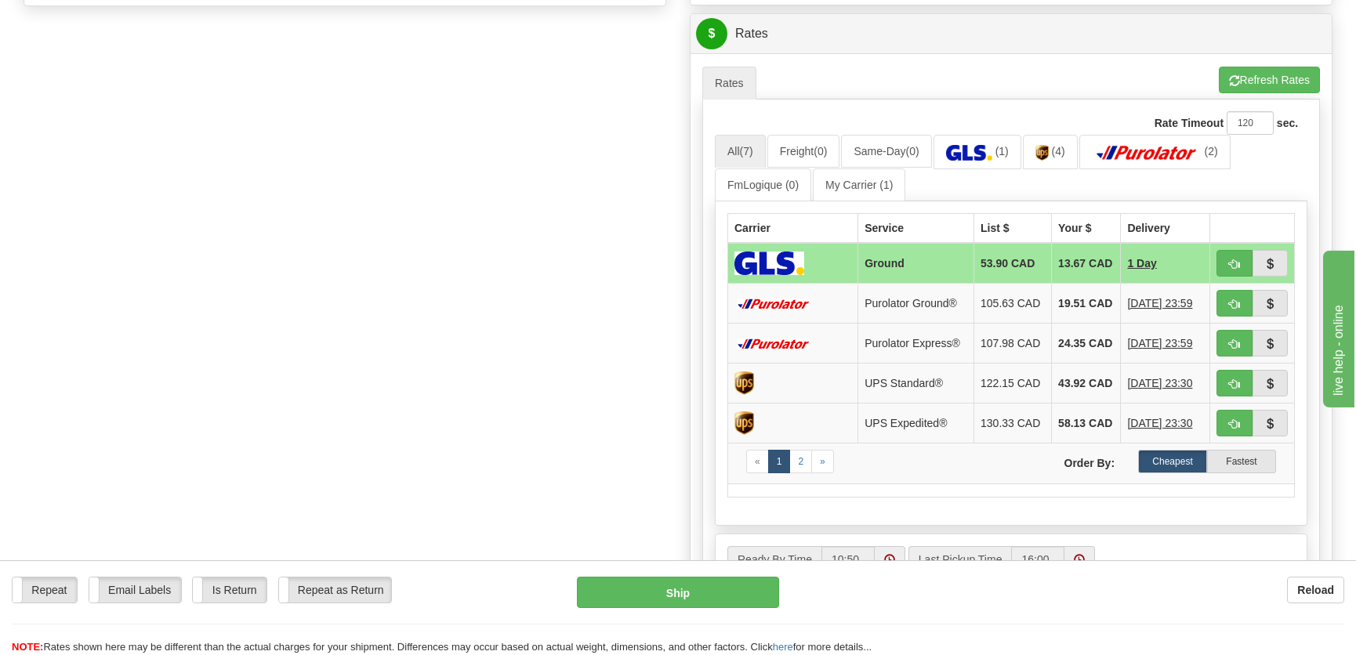
scroll to position [712, 0]
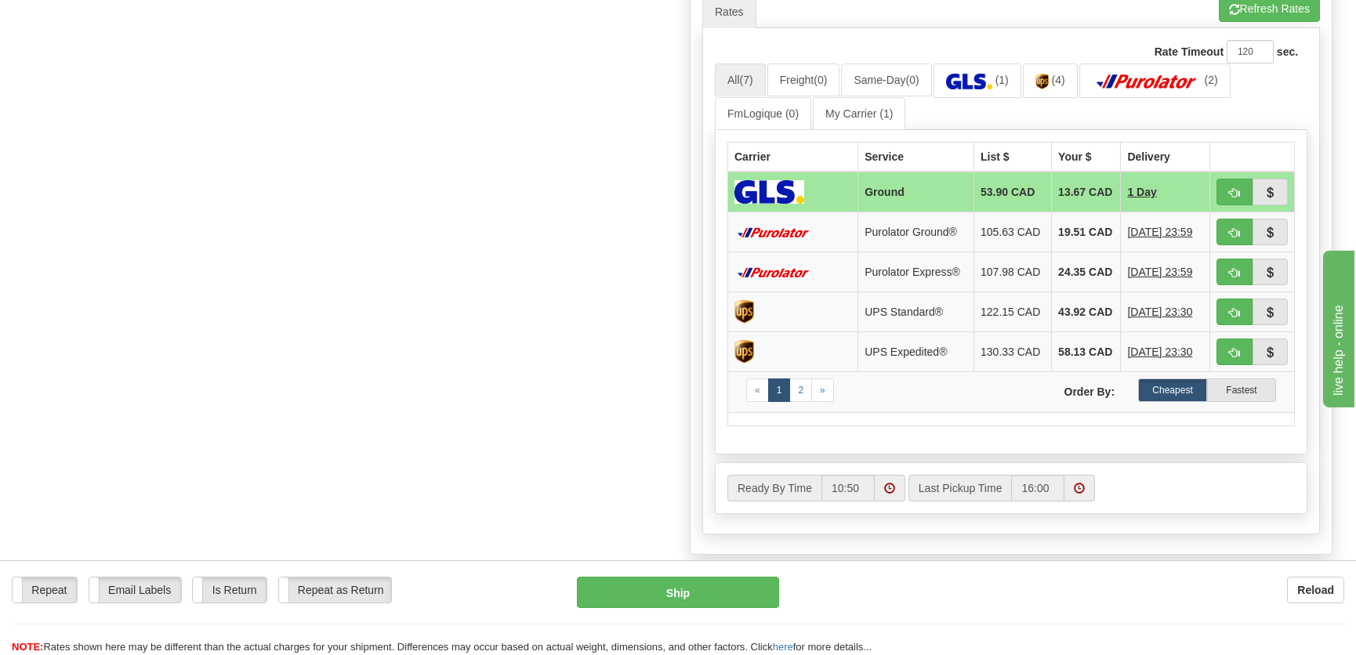
type input "."
click at [635, 329] on div "Create a label for the return Create Pickup Without Label S" at bounding box center [678, 12] width 1332 height 1197
click at [1229, 190] on span "button" at bounding box center [1234, 193] width 11 height 10
type input "1"
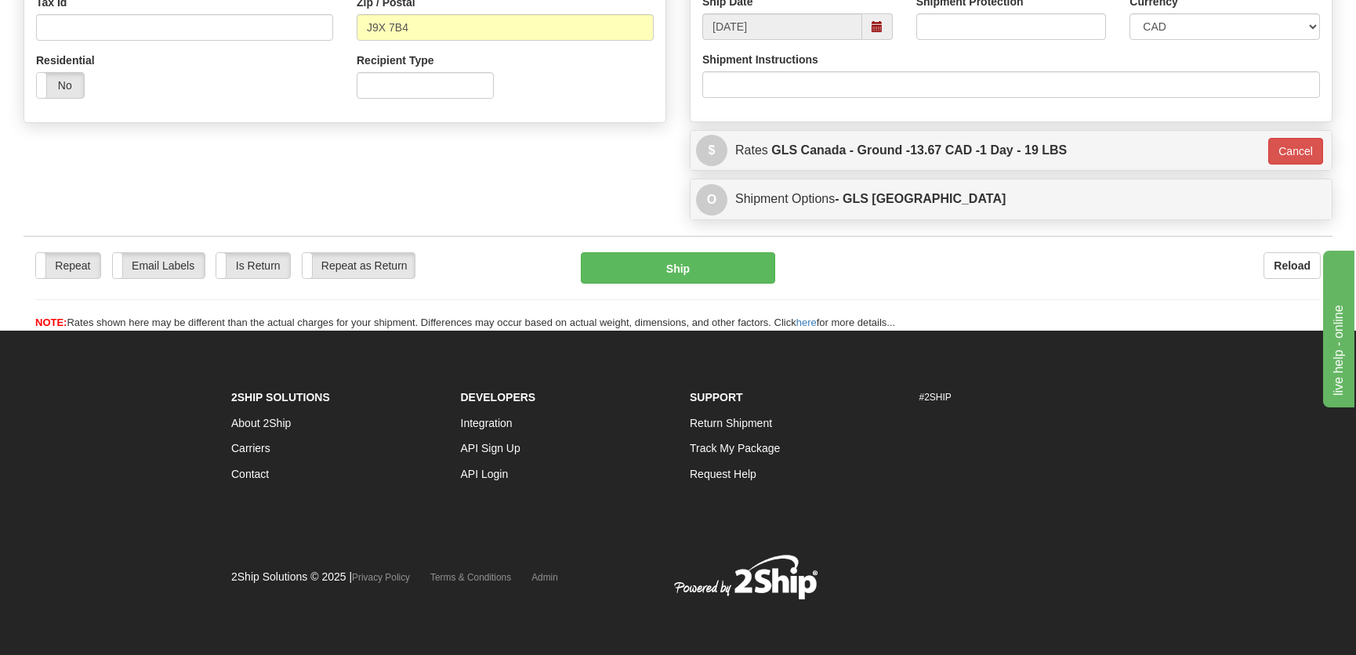
scroll to position [524, 0]
click at [660, 281] on button "Ship" at bounding box center [678, 267] width 194 height 31
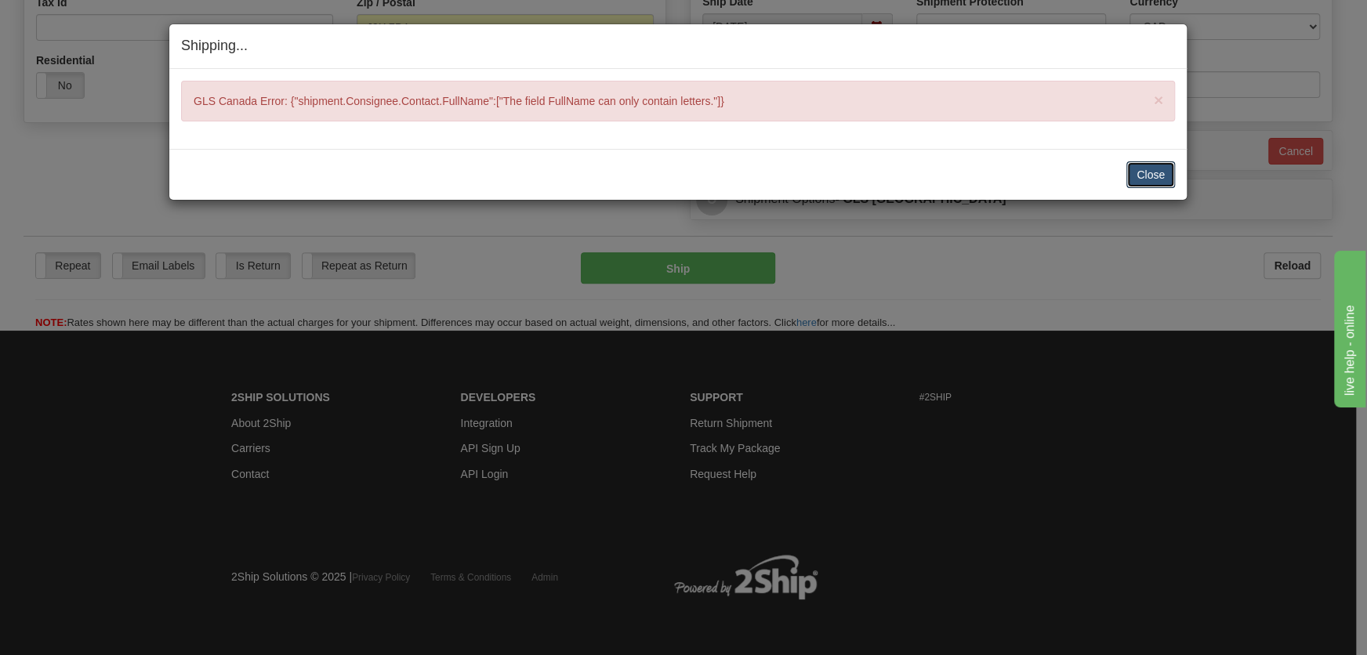
drag, startPoint x: 1162, startPoint y: 176, endPoint x: 1037, endPoint y: 182, distance: 125.5
click at [1157, 176] on button "Close" at bounding box center [1150, 174] width 49 height 27
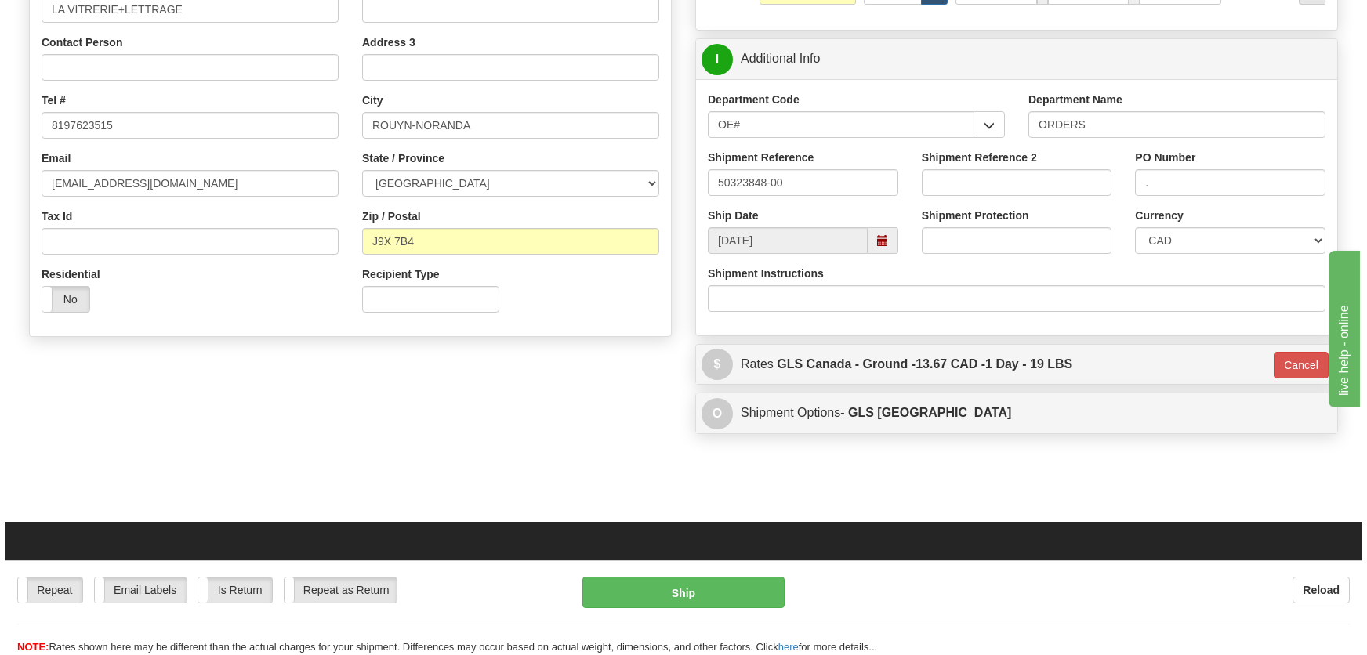
scroll to position [168, 0]
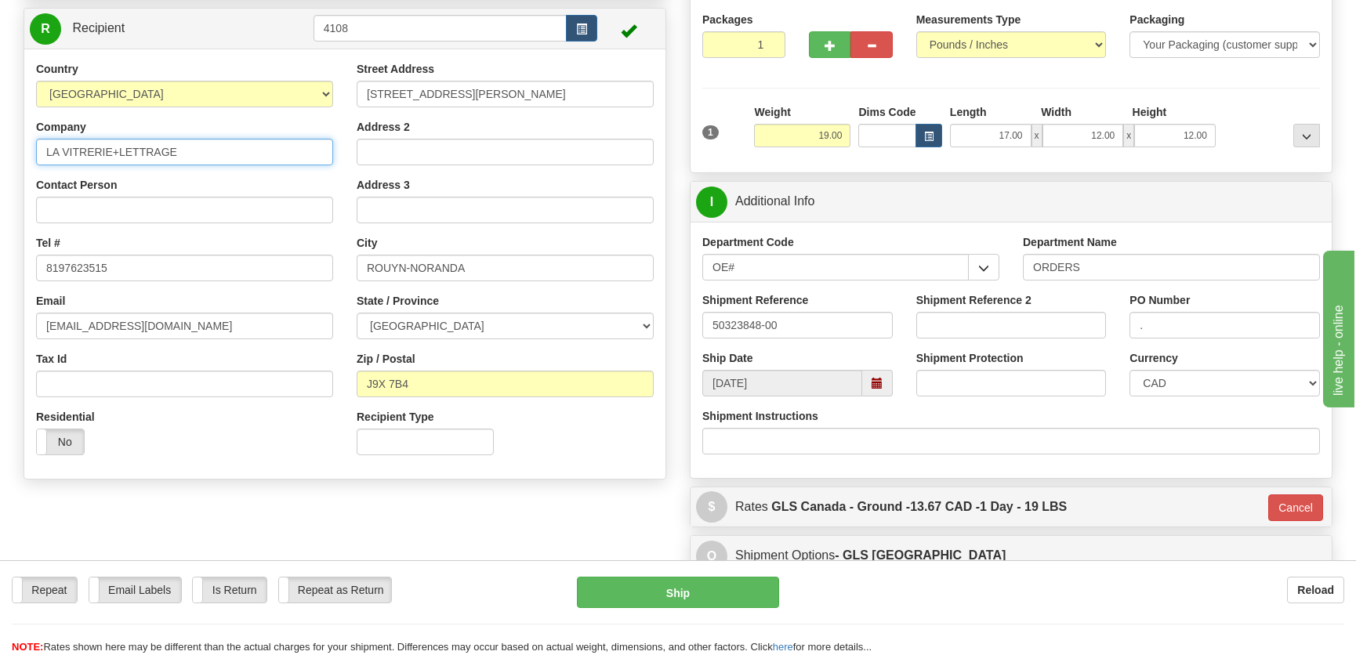
click at [116, 154] on input "LA VITRERIE+LETTRAGE" at bounding box center [184, 152] width 297 height 27
type input "LA VITRERIE LETTRAGE"
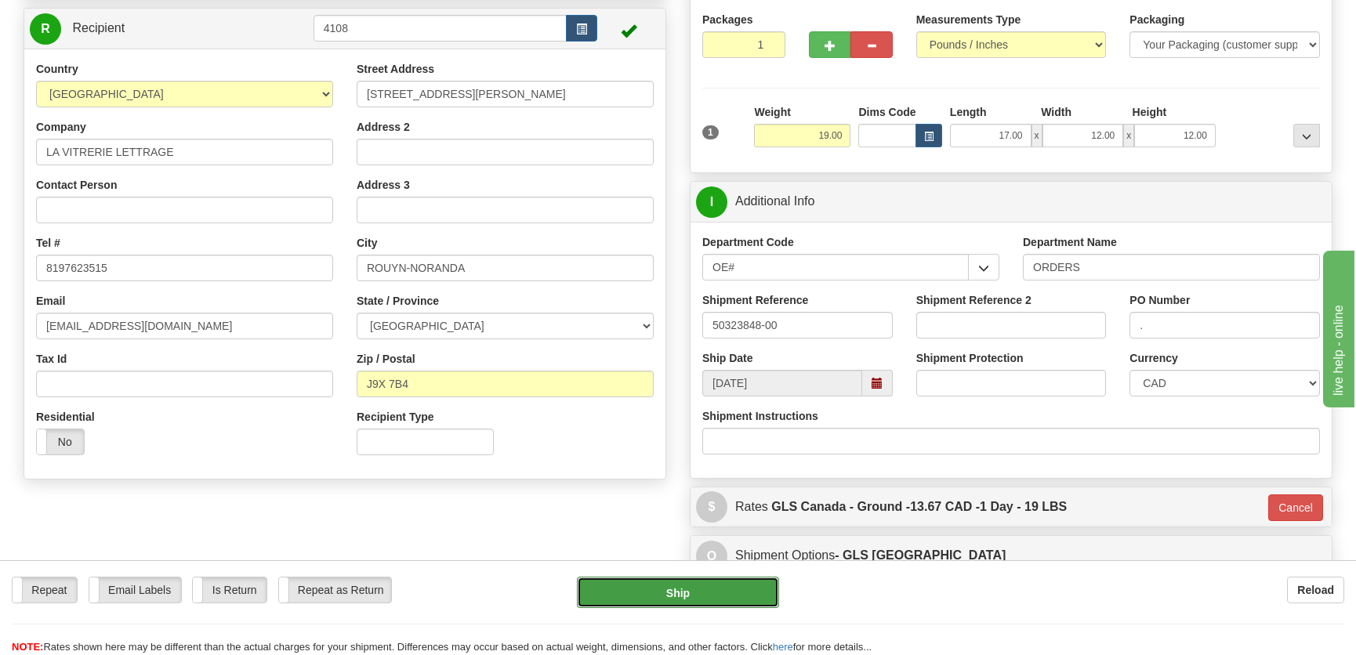
click at [683, 578] on button "Ship" at bounding box center [678, 592] width 202 height 31
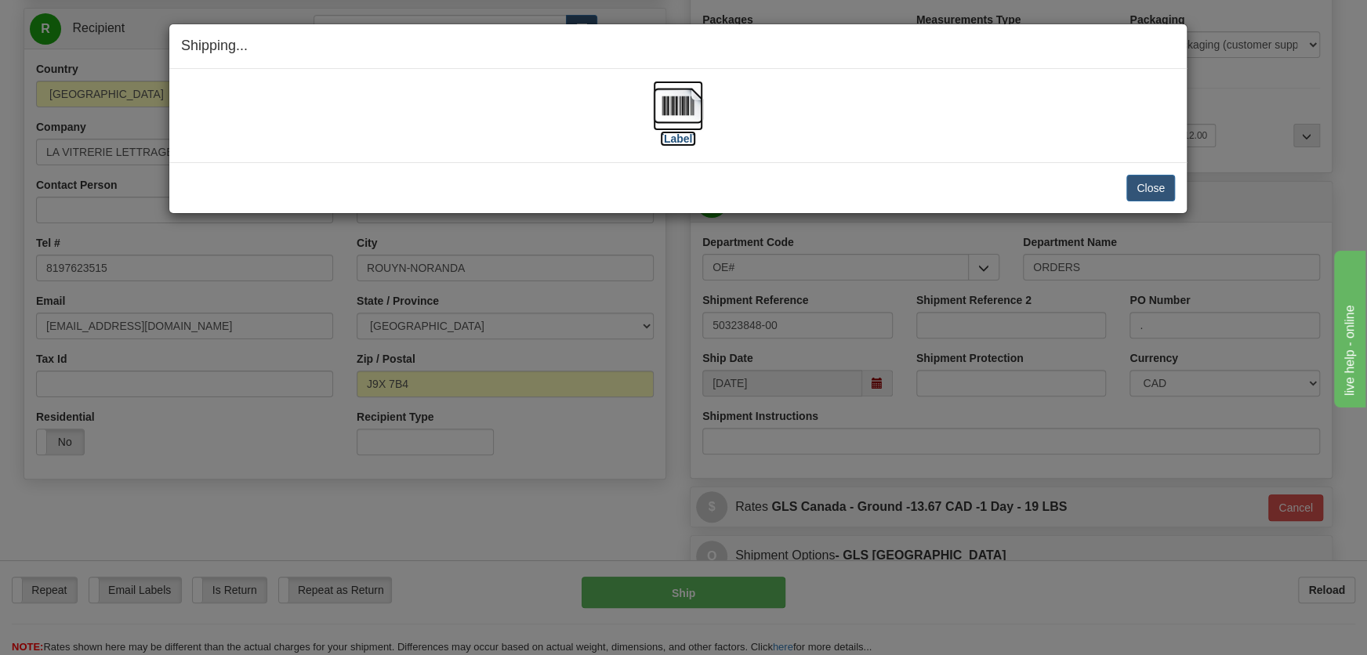
click at [677, 98] on img at bounding box center [678, 106] width 50 height 50
click at [1136, 182] on button "Close" at bounding box center [1150, 188] width 49 height 27
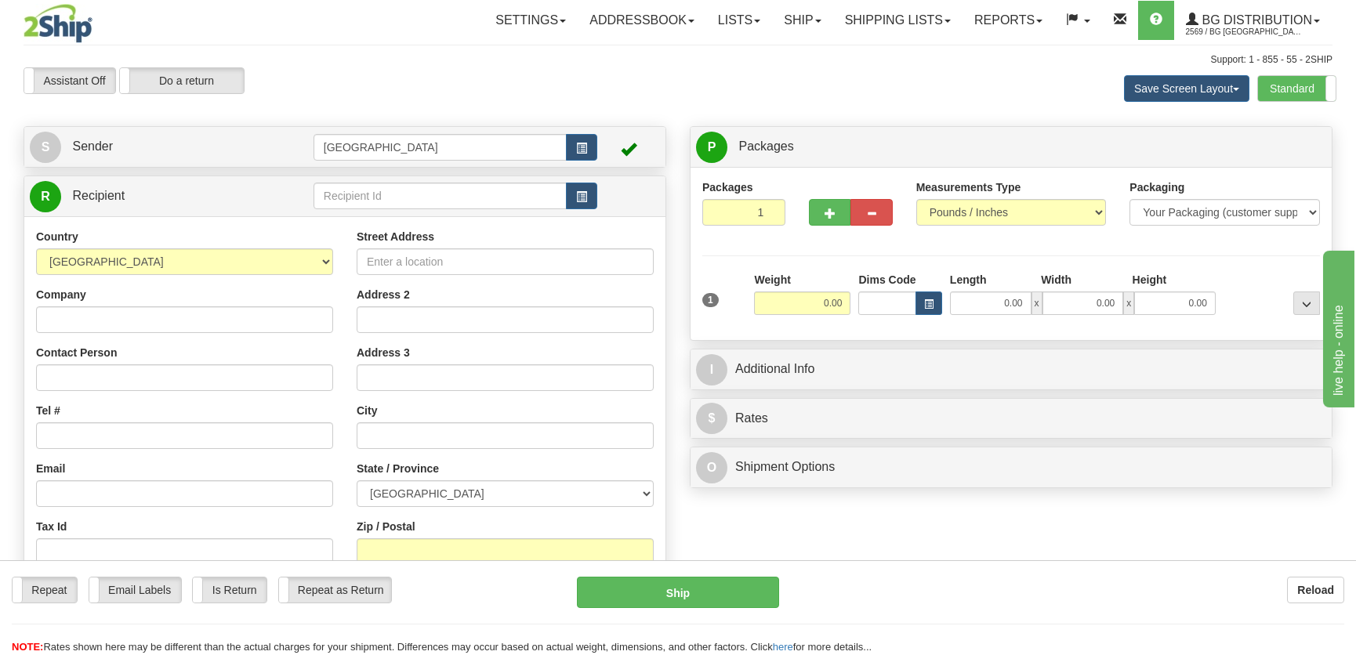
click at [633, 91] on div "Assistant On Assistant Off Do a return Do a return Previous Next Save Screen La…" at bounding box center [678, 88] width 1332 height 42
